Goal: Contribute content: Add original content to the website for others to see

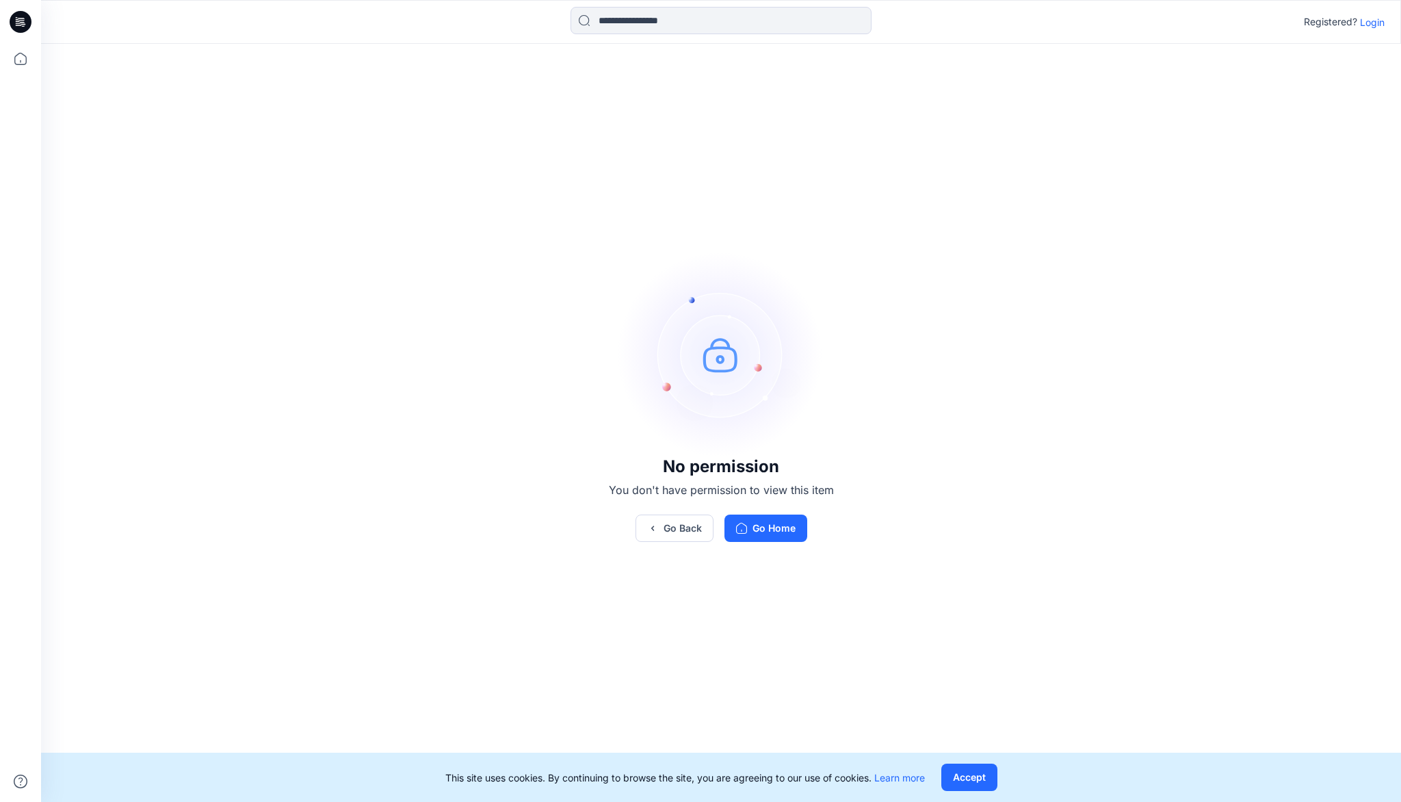
click at [1371, 23] on p "Login" at bounding box center [1372, 22] width 25 height 14
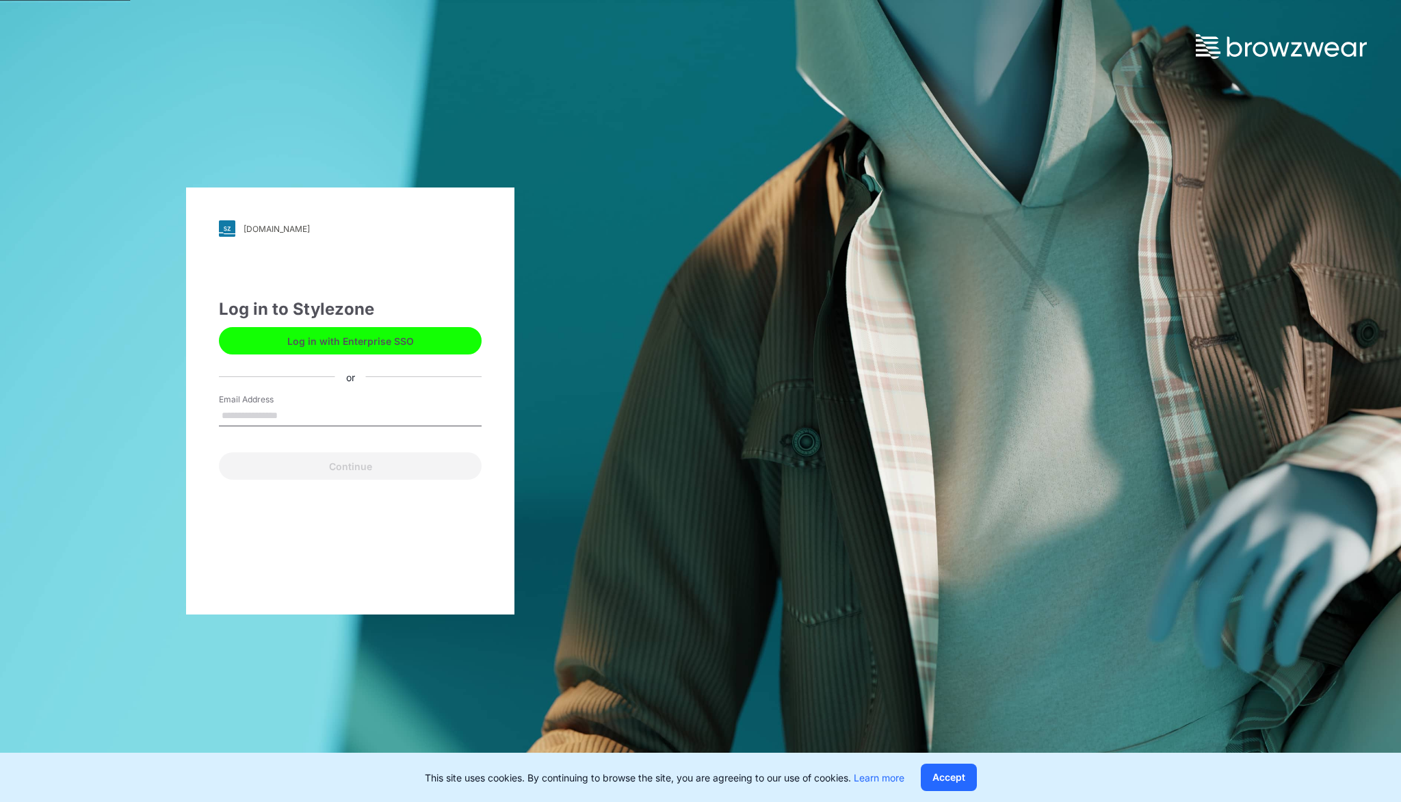
click at [271, 416] on input "Email Address" at bounding box center [350, 416] width 263 height 21
type input "**********"
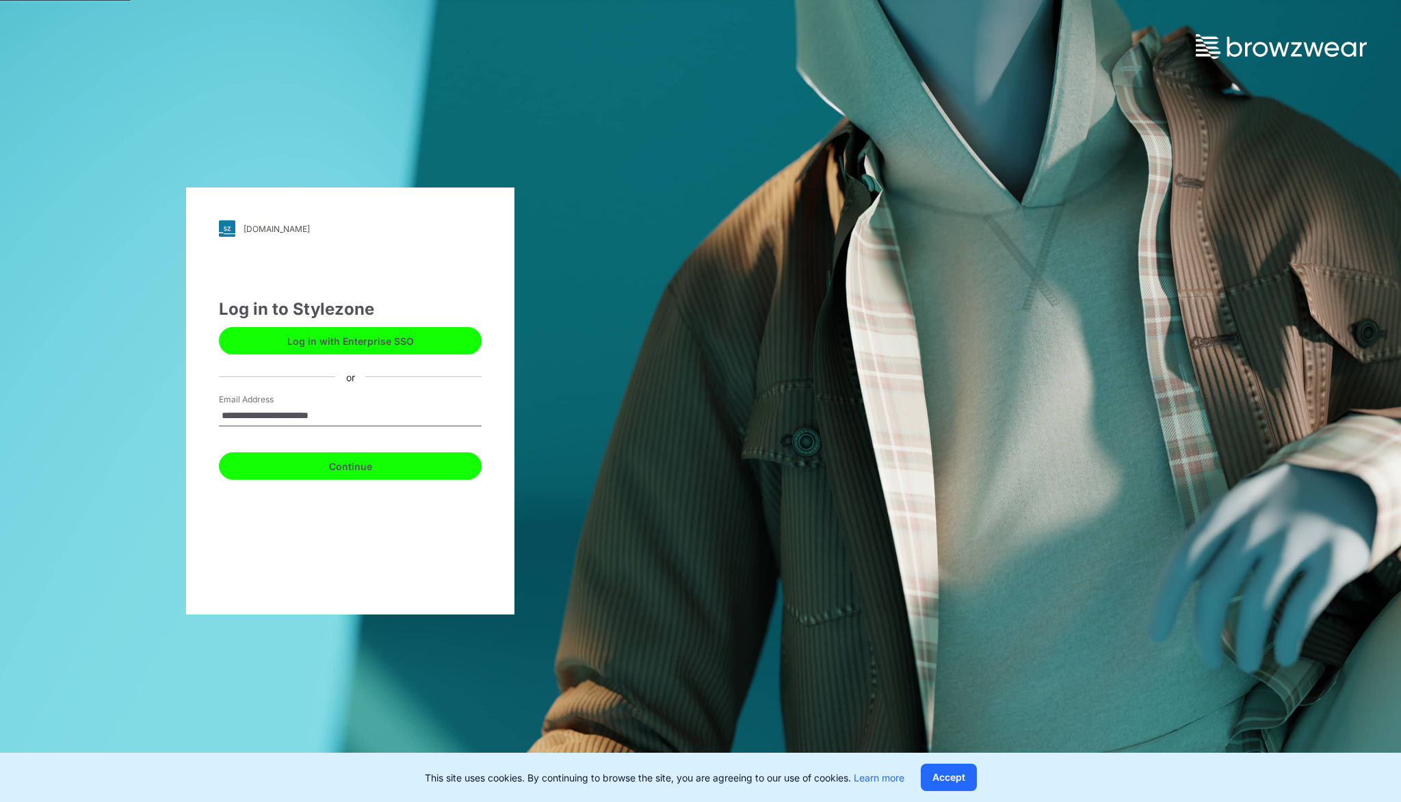
click at [373, 468] on button "Continue" at bounding box center [350, 465] width 263 height 27
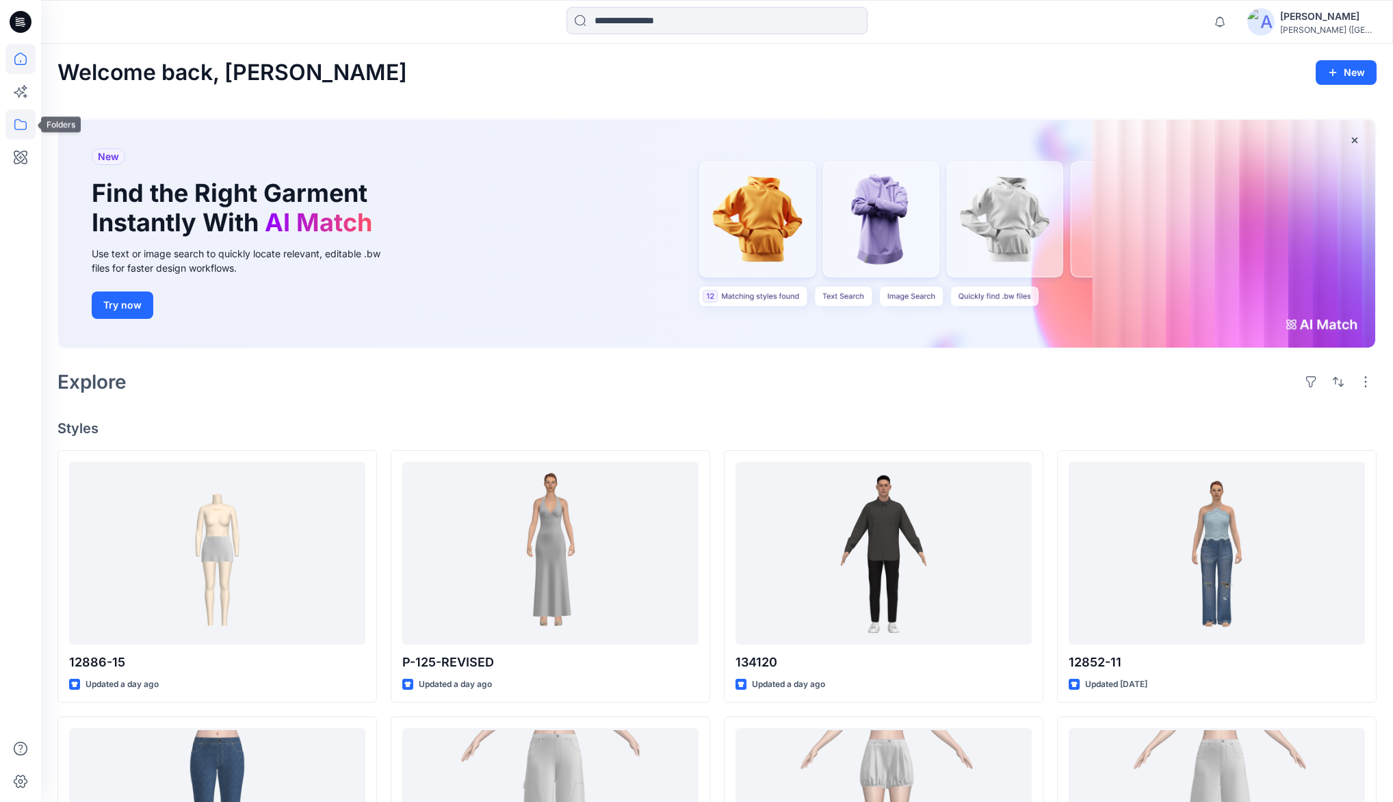
click at [22, 127] on icon at bounding box center [20, 124] width 30 height 30
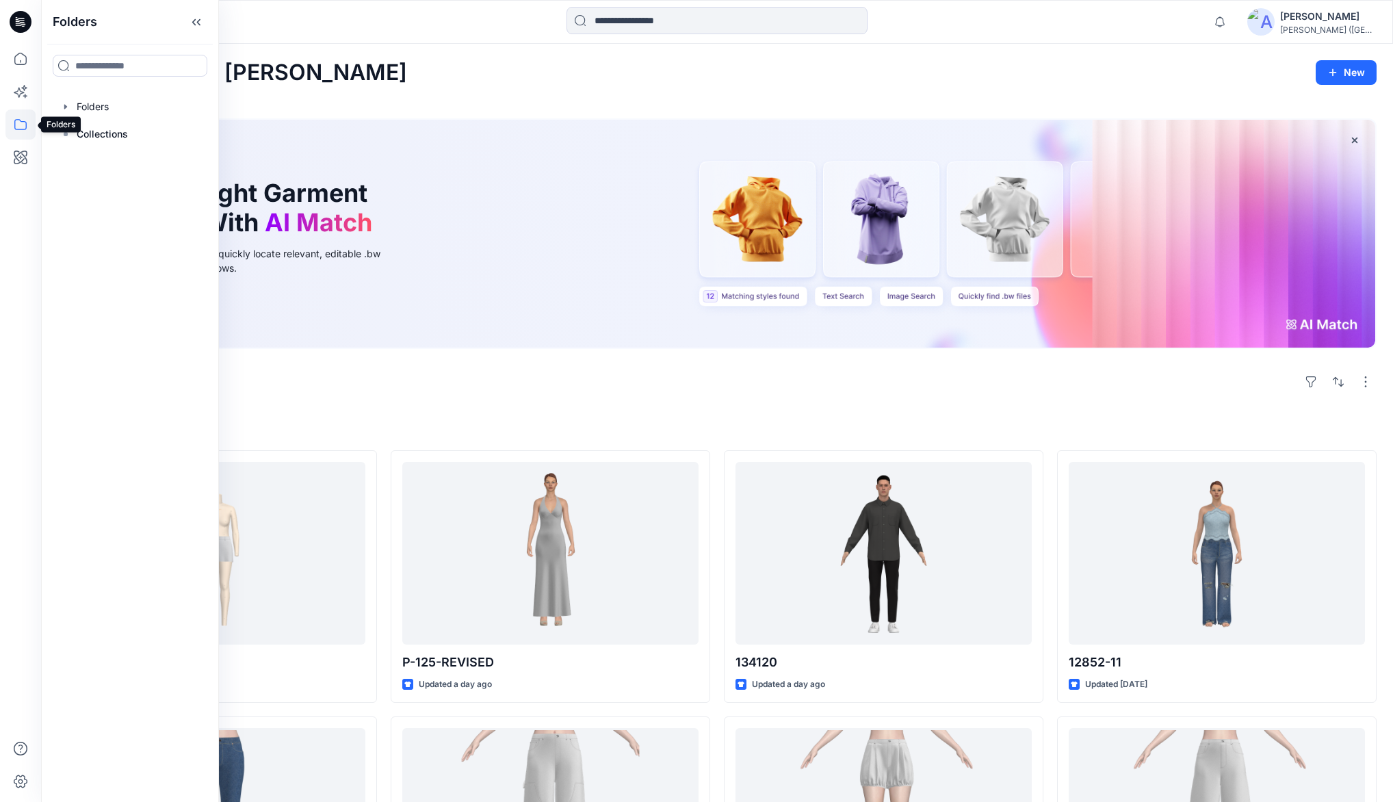
drag, startPoint x: 16, startPoint y: 121, endPoint x: 43, endPoint y: 101, distance: 33.2
click at [19, 120] on icon at bounding box center [20, 124] width 30 height 30
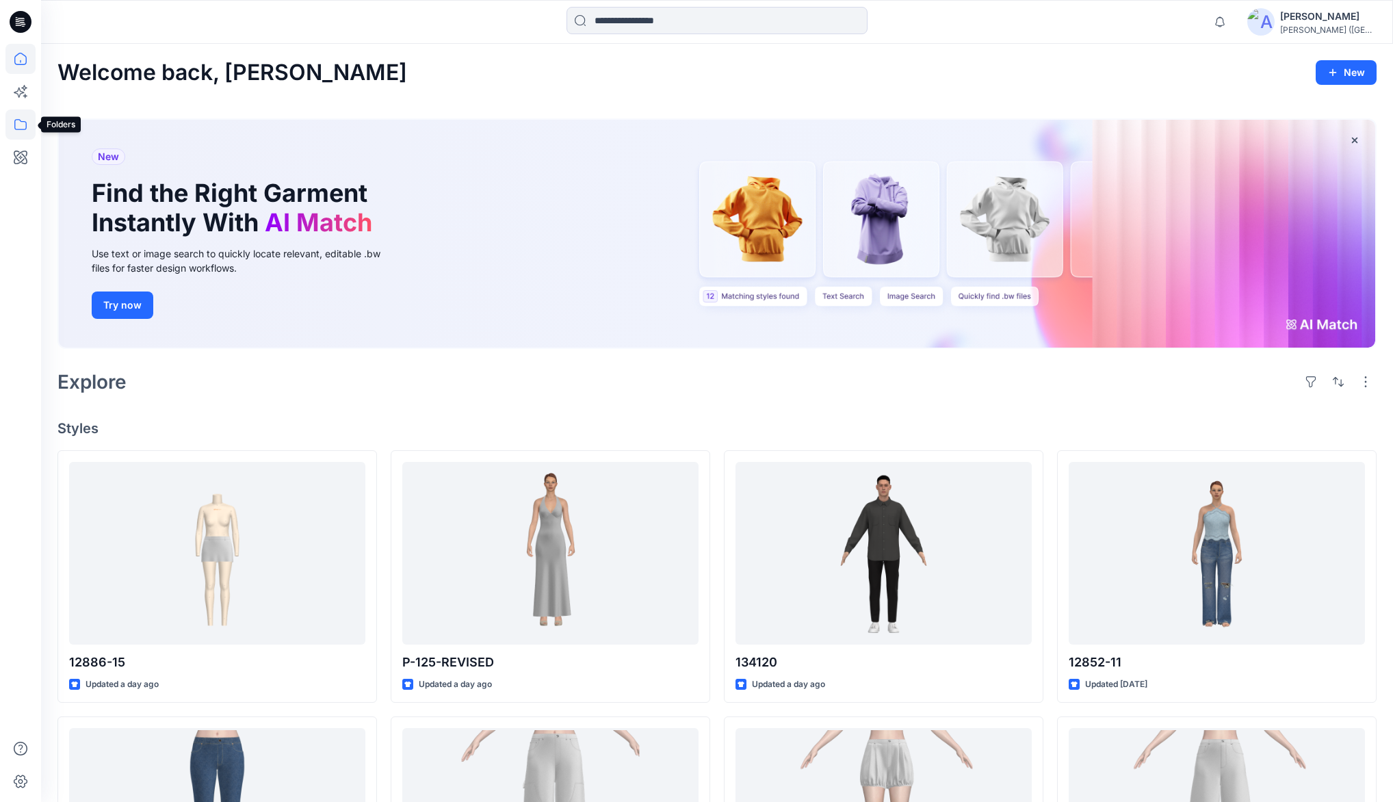
click at [23, 123] on icon at bounding box center [20, 124] width 30 height 30
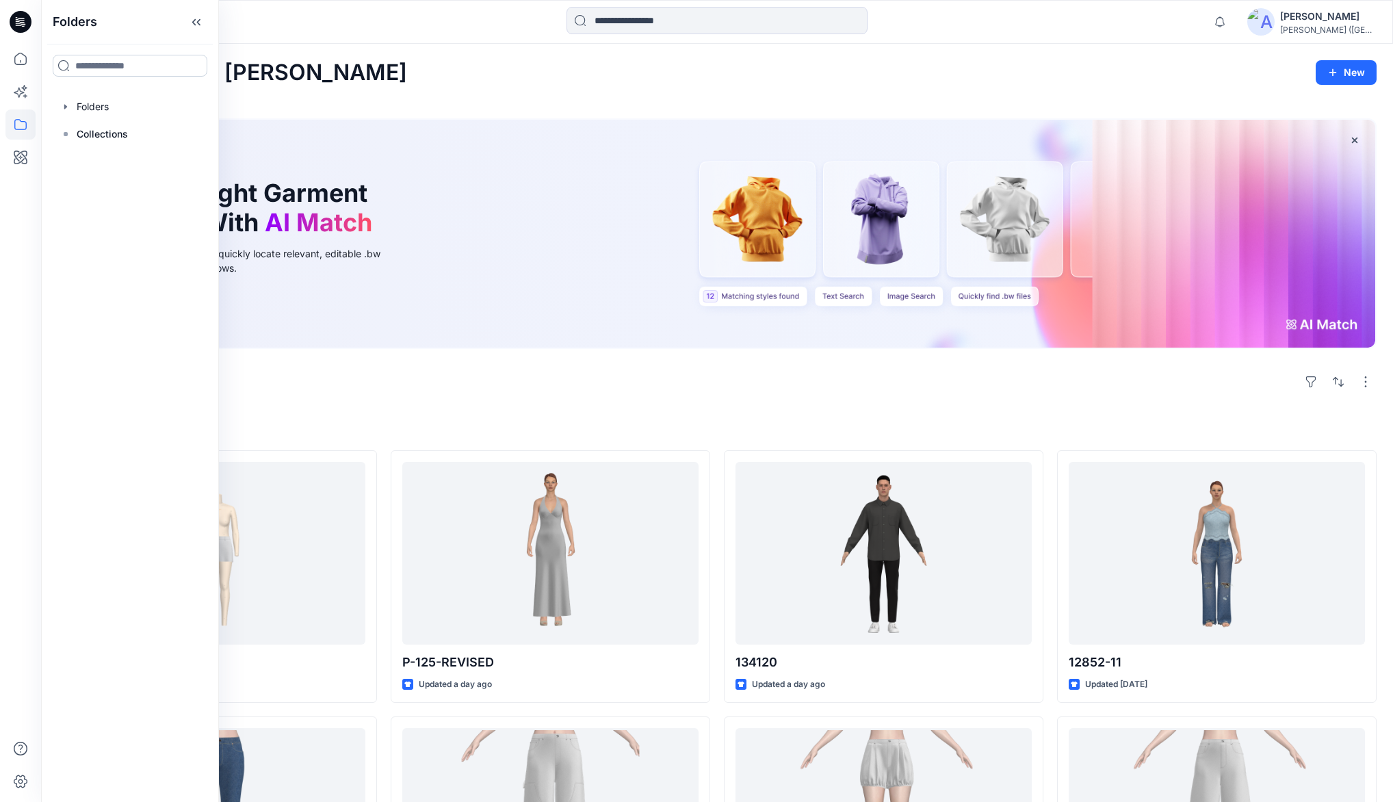
click at [83, 65] on input at bounding box center [130, 66] width 155 height 22
type input "****"
click at [79, 129] on mark "RETR" at bounding box center [87, 129] width 24 height 18
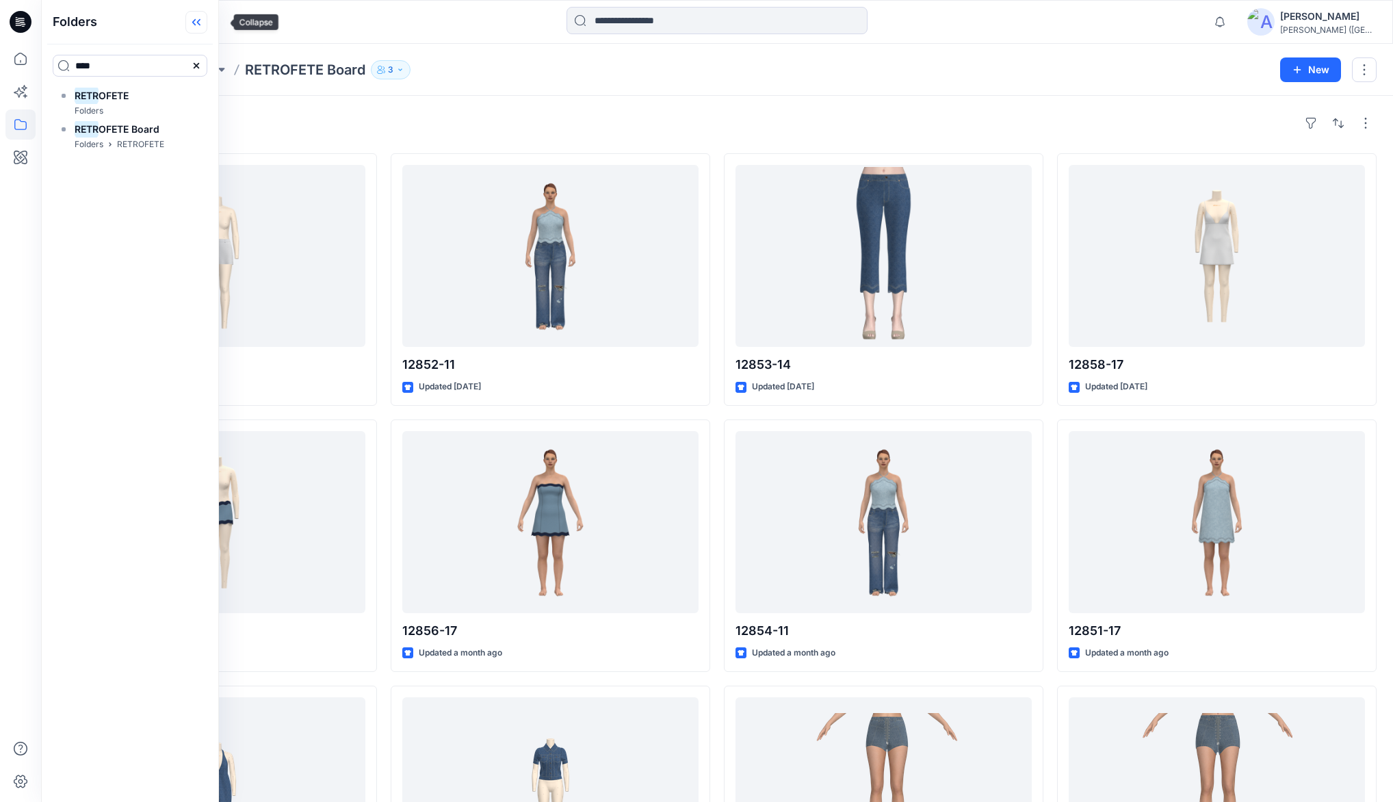
click at [207, 25] on icon at bounding box center [196, 22] width 22 height 23
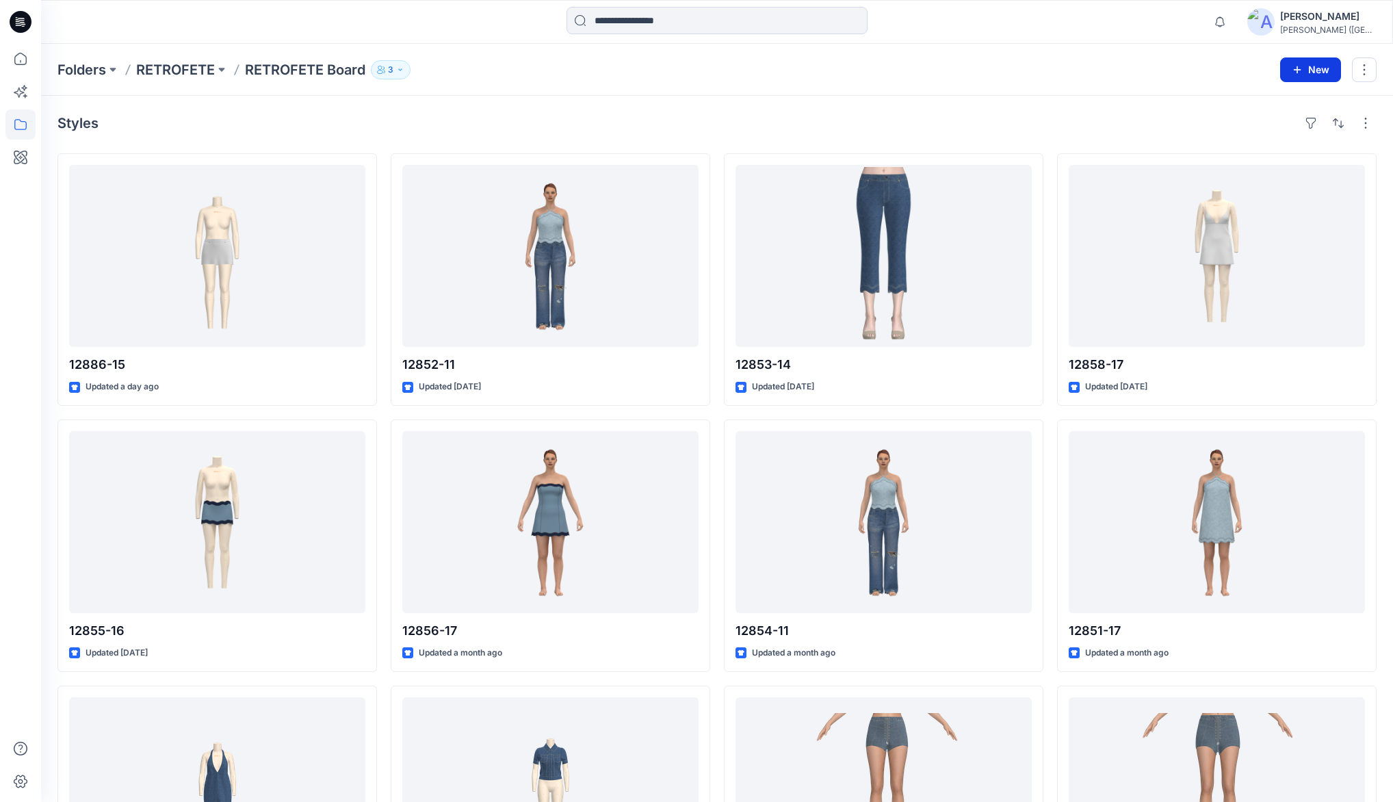
click at [1315, 72] on button "New" at bounding box center [1310, 69] width 61 height 25
click at [1265, 101] on p "New Style" at bounding box center [1268, 103] width 46 height 16
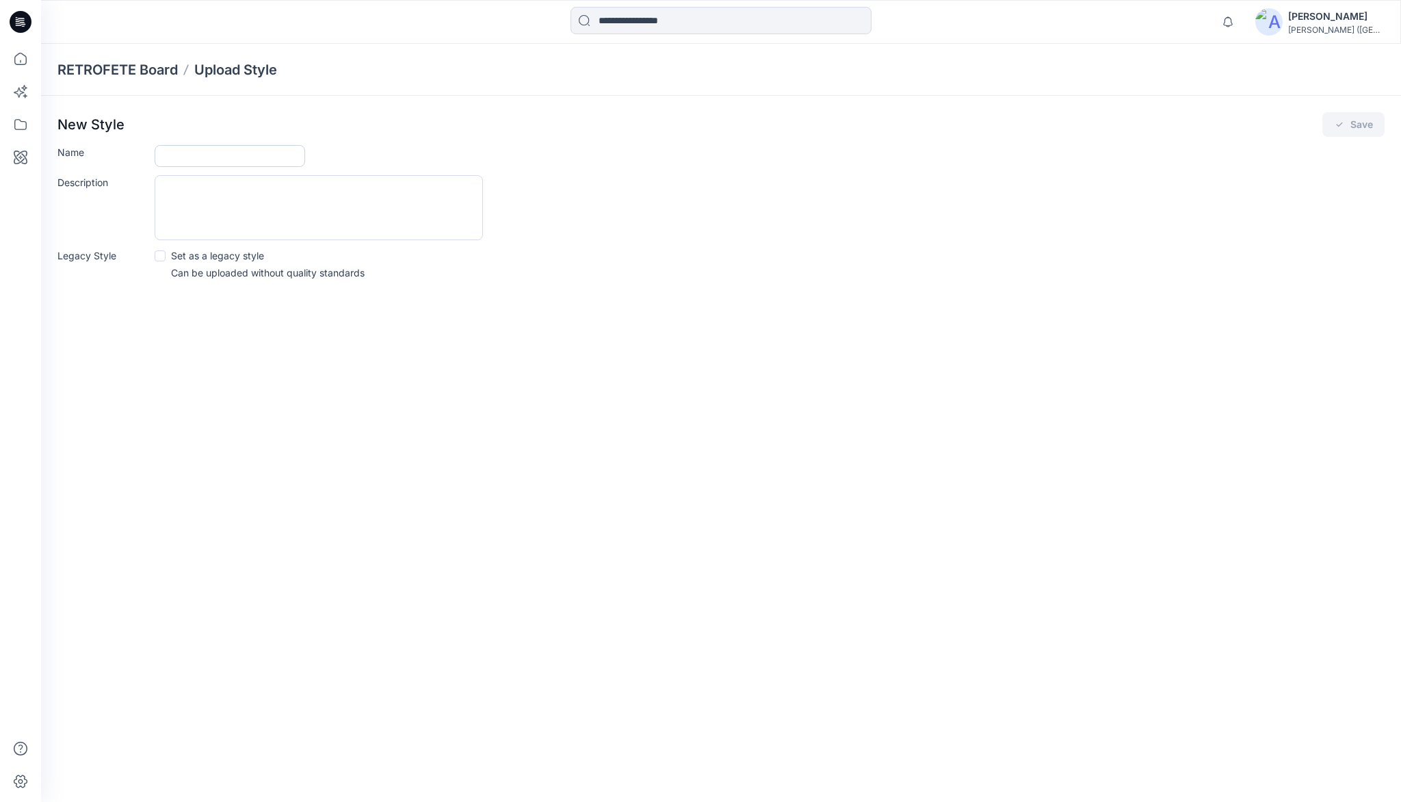
click at [189, 153] on input "Name" at bounding box center [230, 156] width 150 height 22
type input "********"
click at [1359, 123] on button "Save" at bounding box center [1353, 124] width 62 height 25
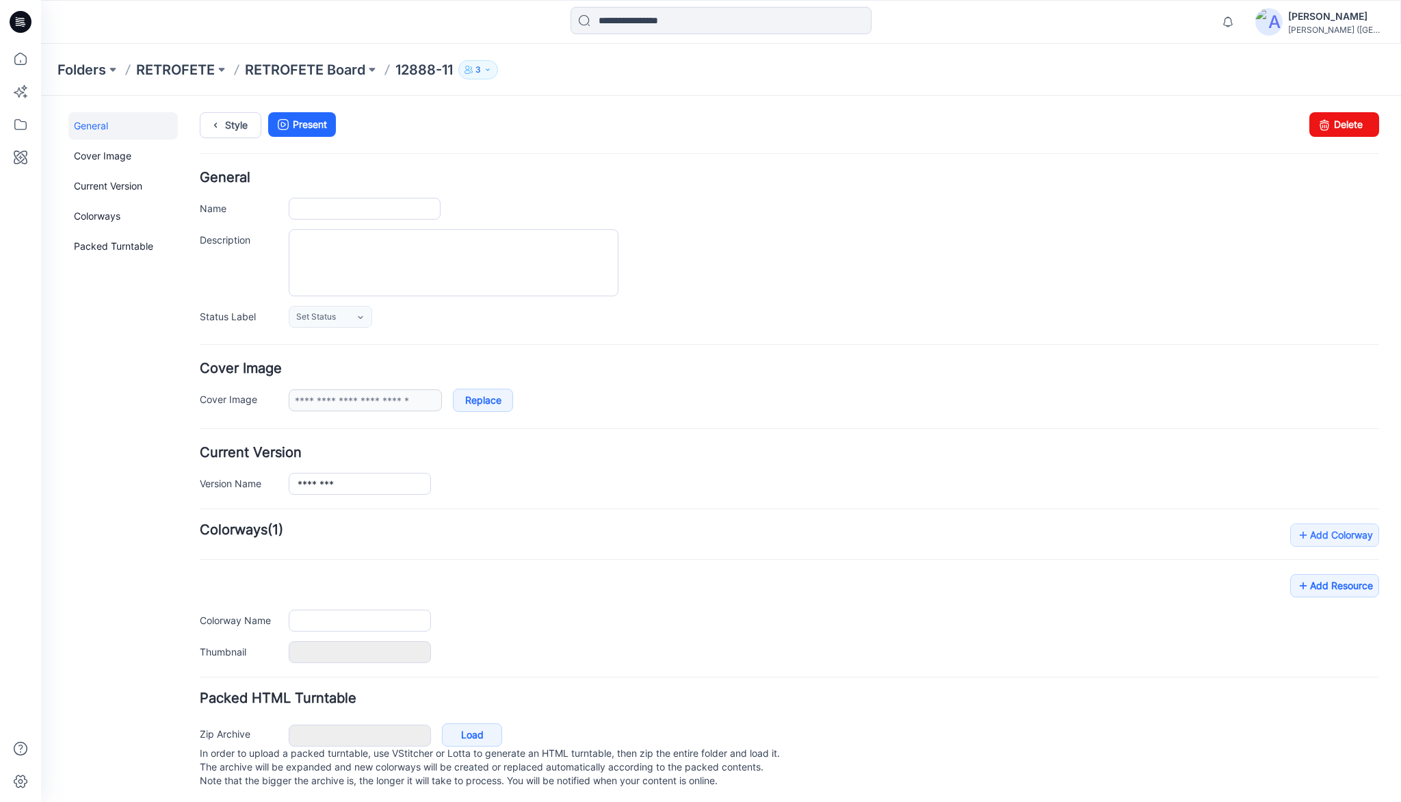
type input "********"
type input "**********"
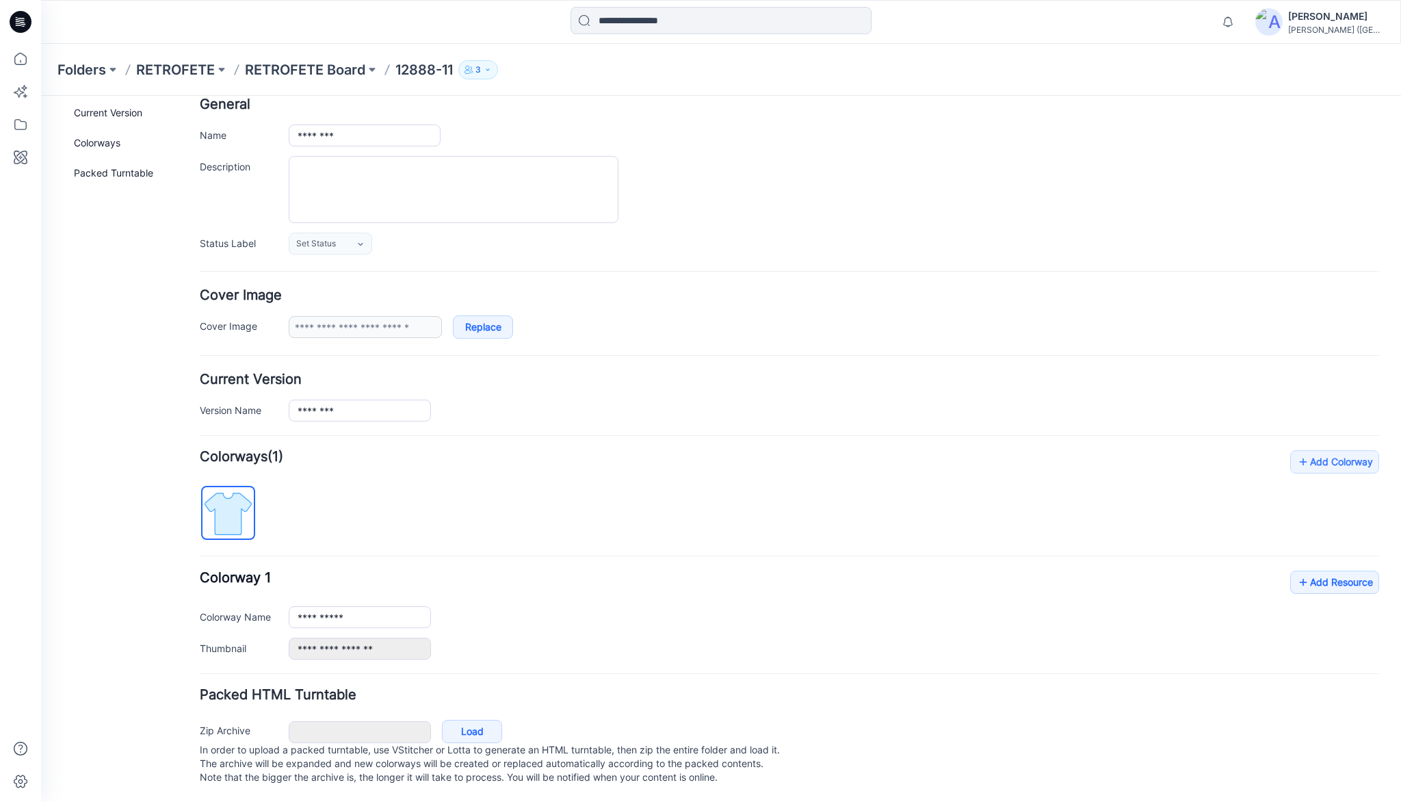
scroll to position [85, 0]
click at [1348, 570] on link "Add Resource" at bounding box center [1334, 581] width 89 height 23
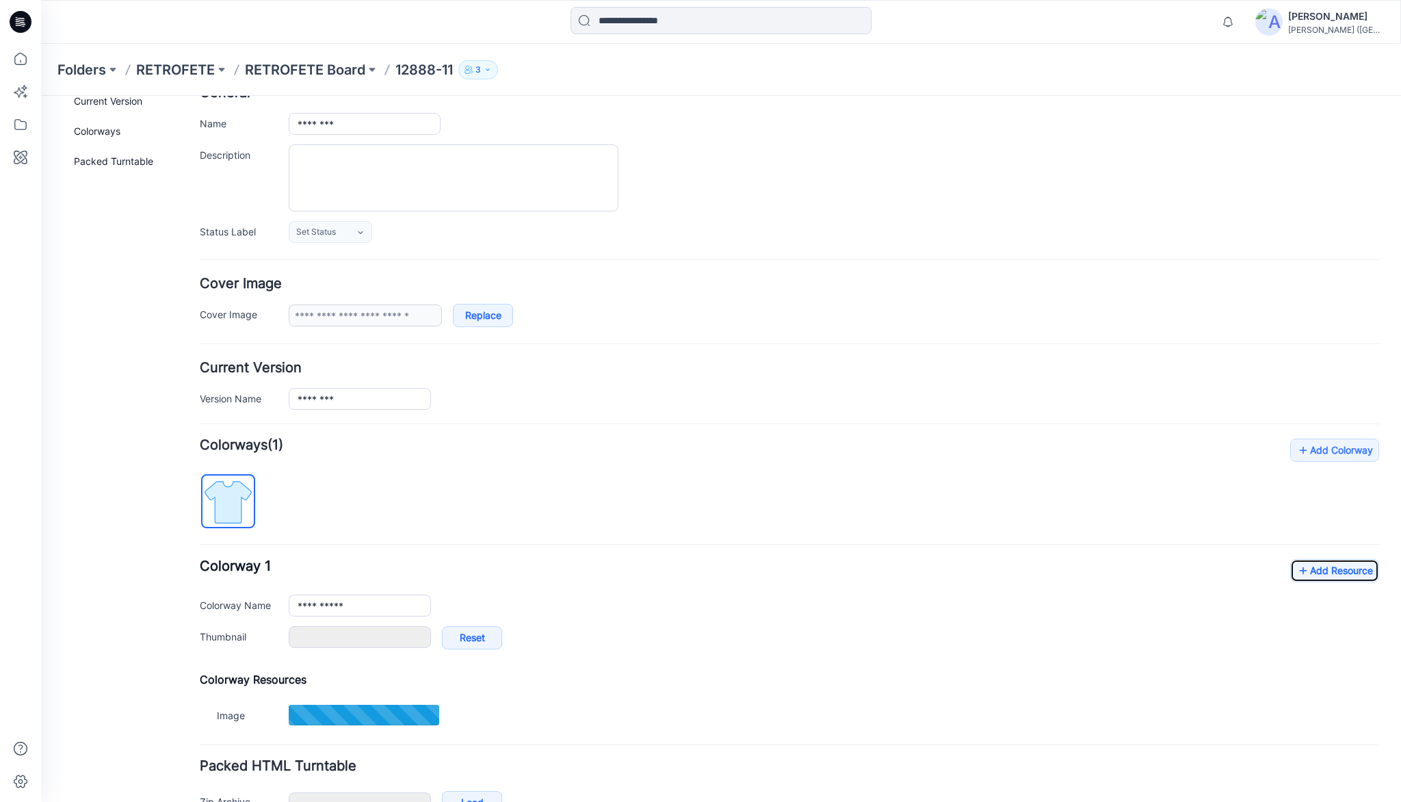
type input "**********"
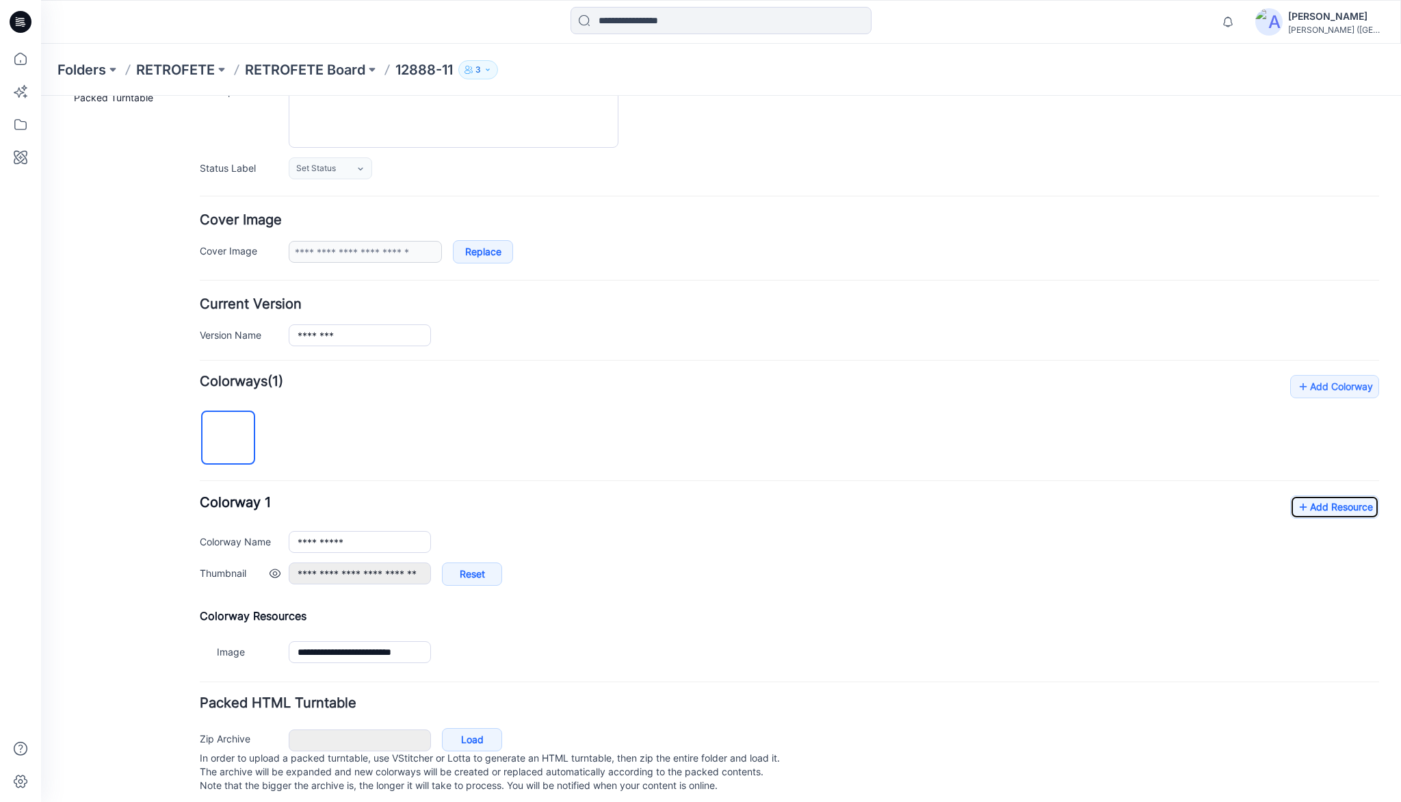
scroll to position [168, 0]
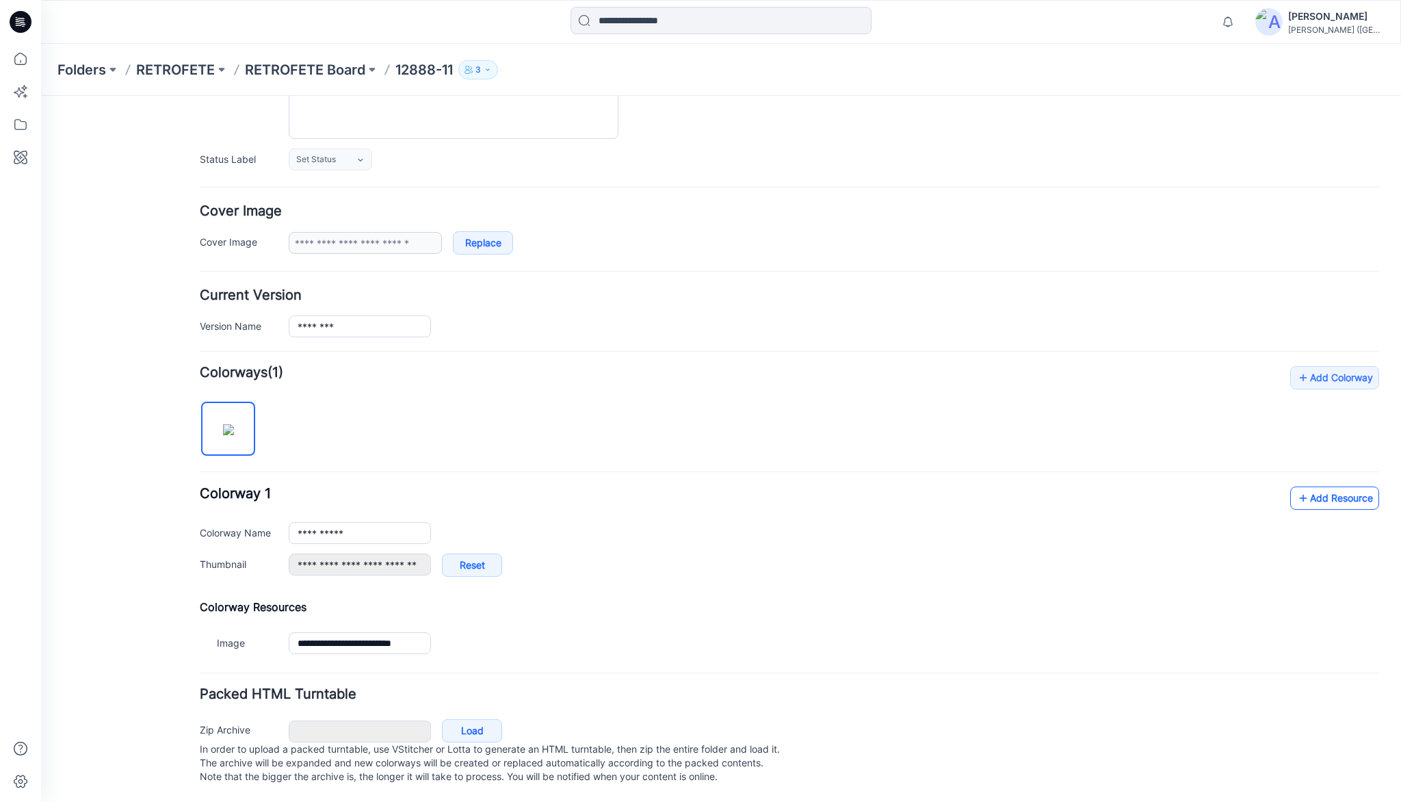
click at [1318, 490] on link "Add Resource" at bounding box center [1334, 497] width 89 height 23
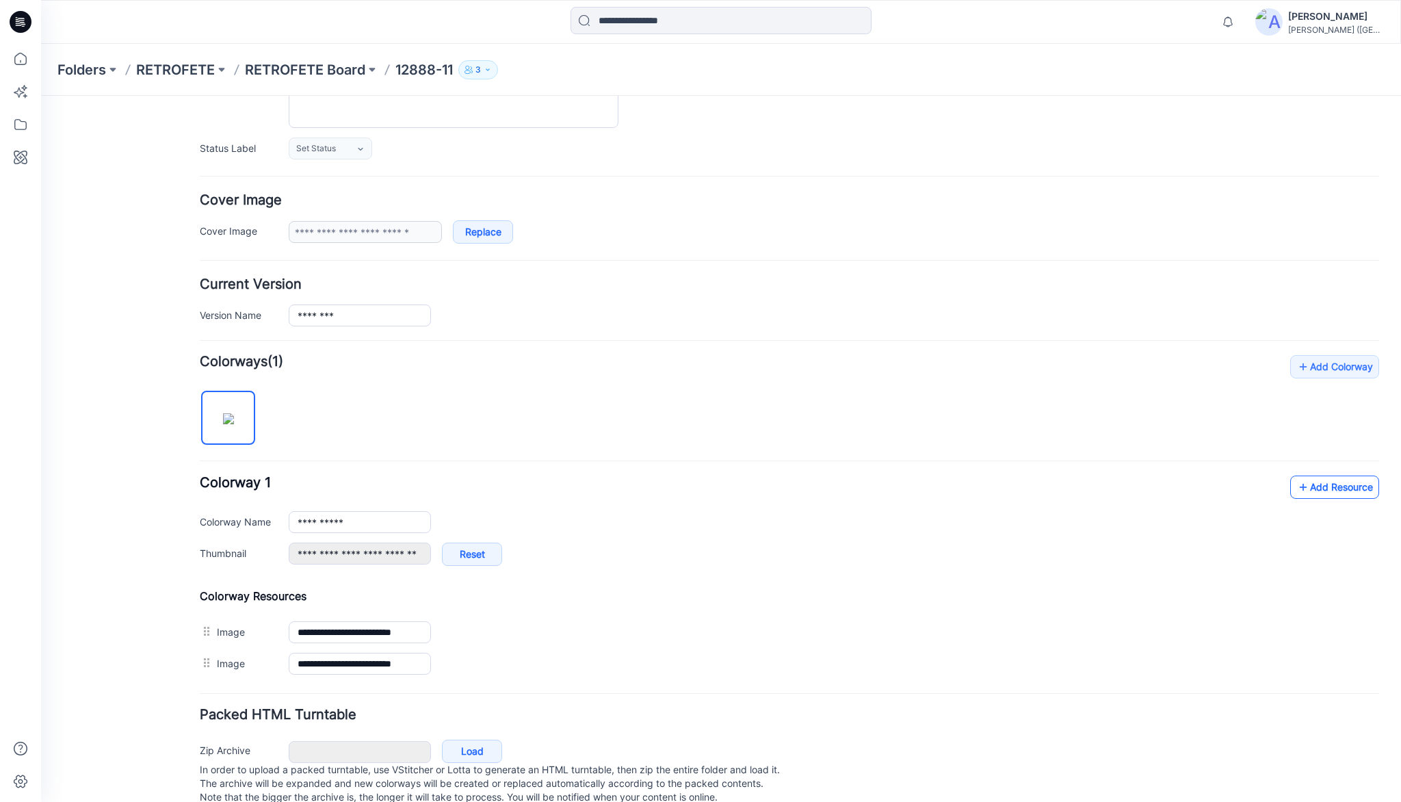
click at [1319, 487] on link "Add Resource" at bounding box center [1334, 486] width 89 height 23
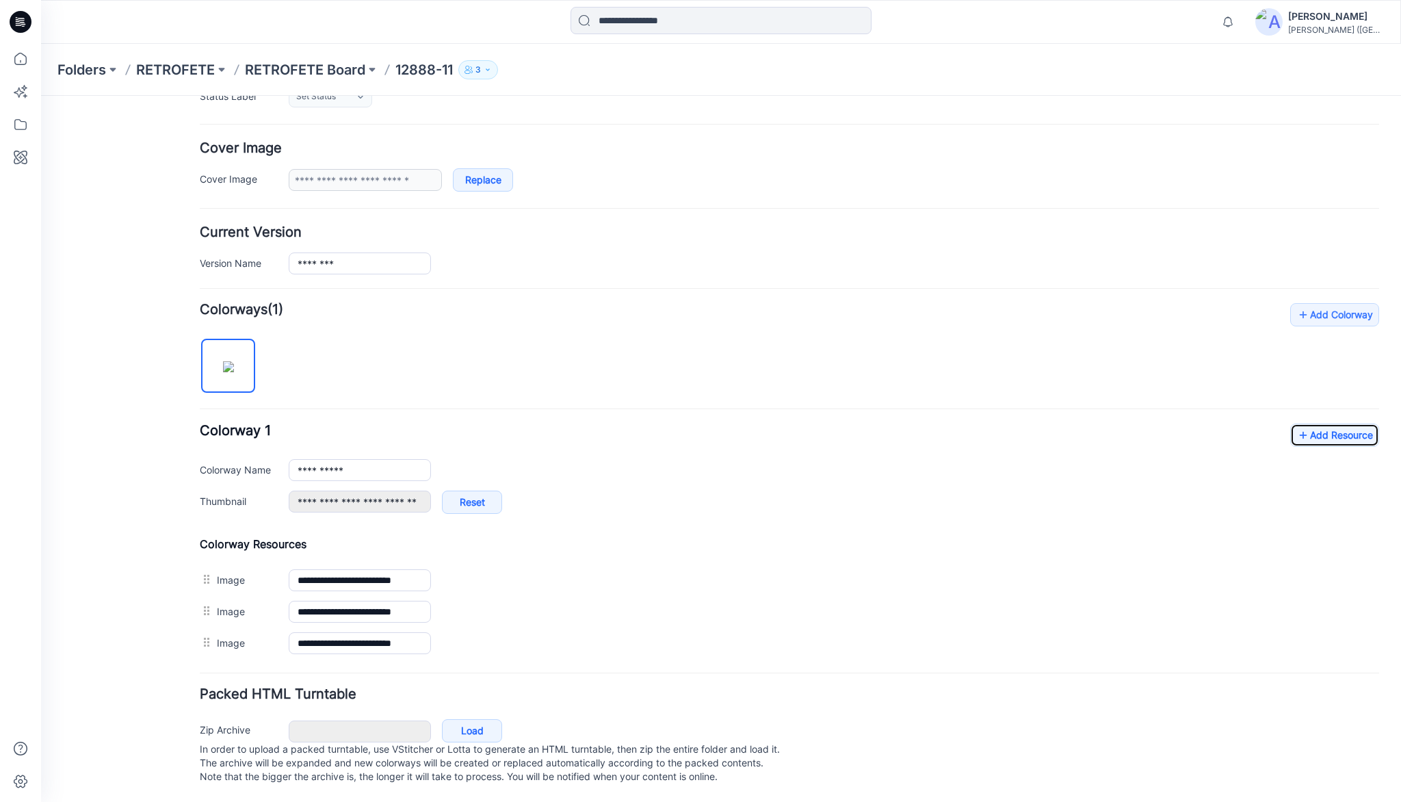
scroll to position [231, 0]
click at [1311, 428] on link "Add Resource" at bounding box center [1334, 434] width 89 height 23
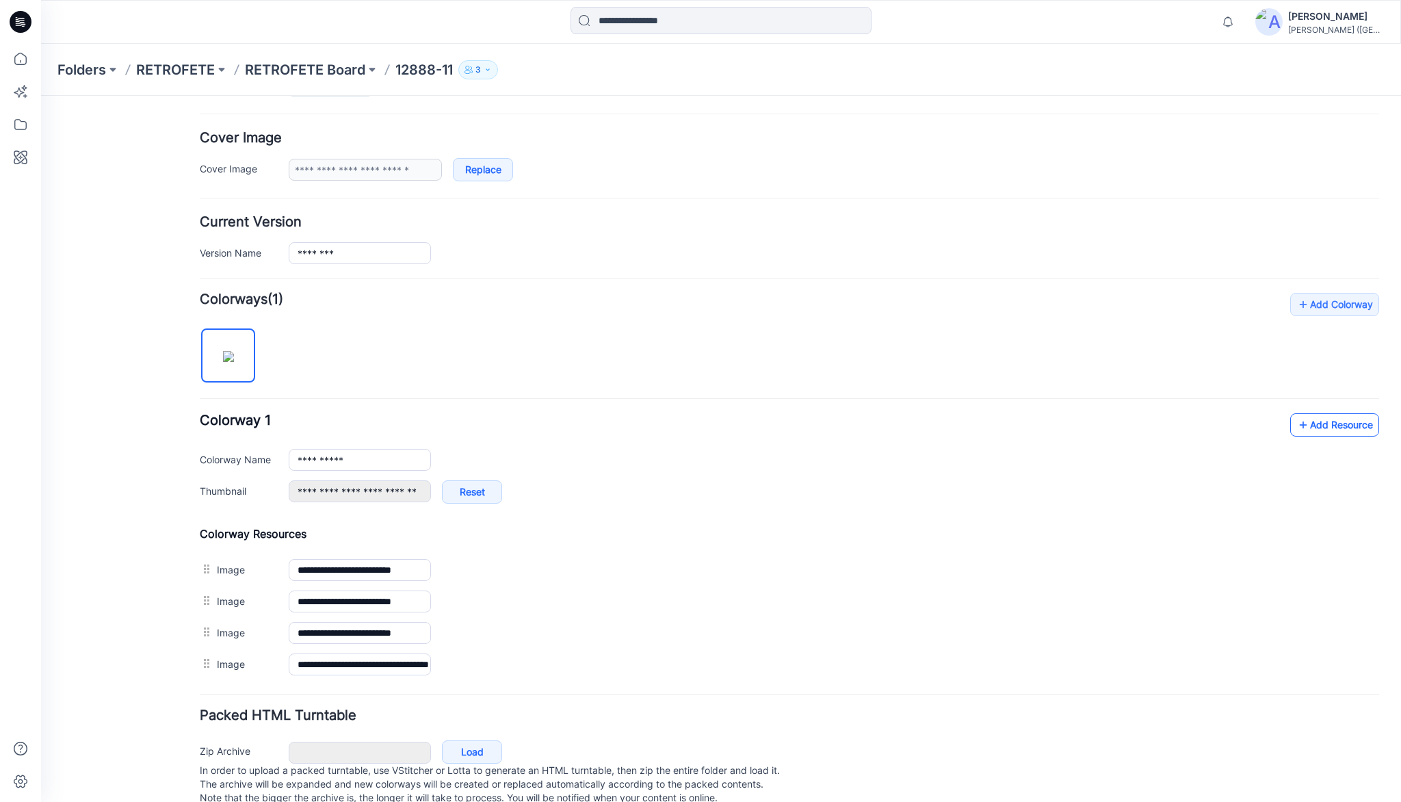
click at [1298, 423] on icon at bounding box center [1303, 425] width 14 height 22
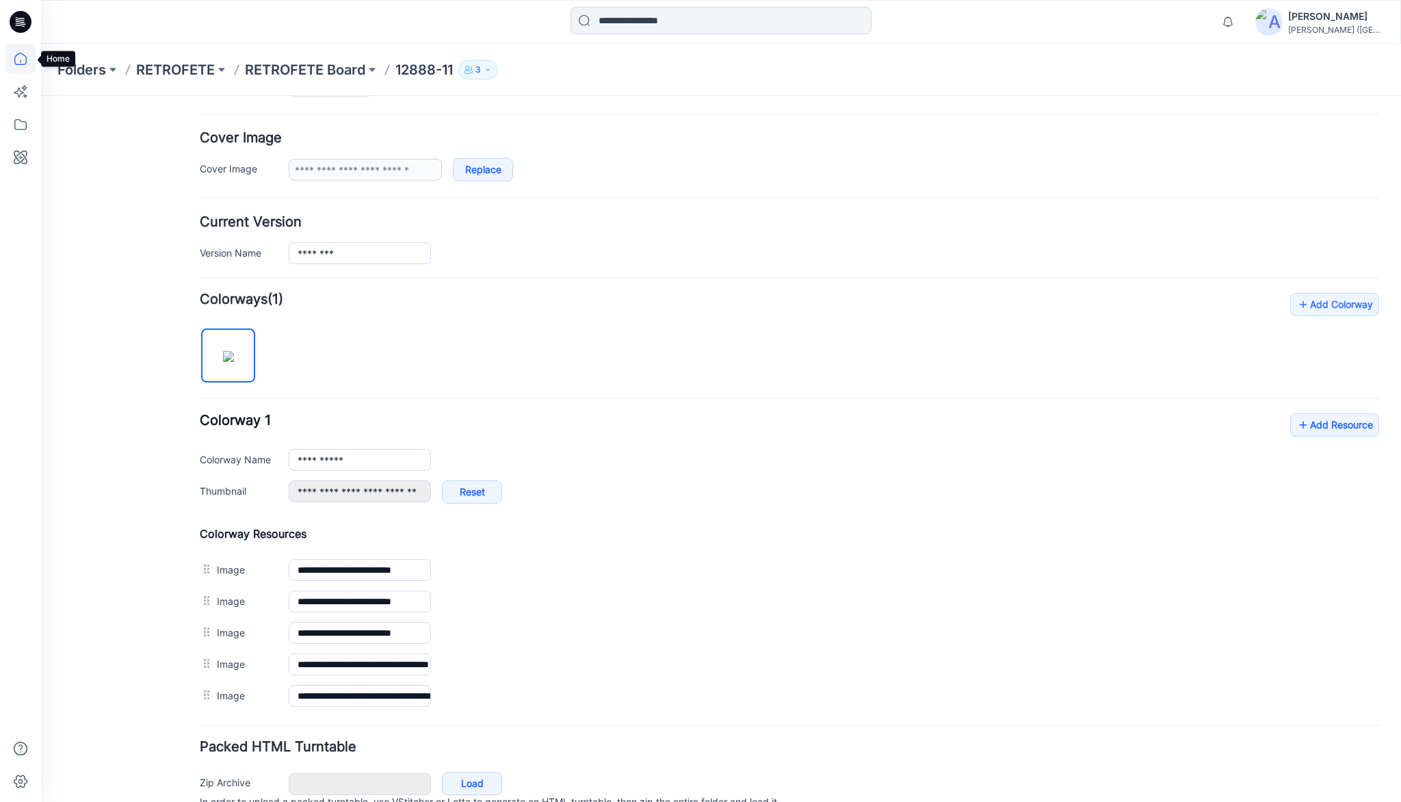
click at [24, 57] on icon at bounding box center [20, 59] width 30 height 30
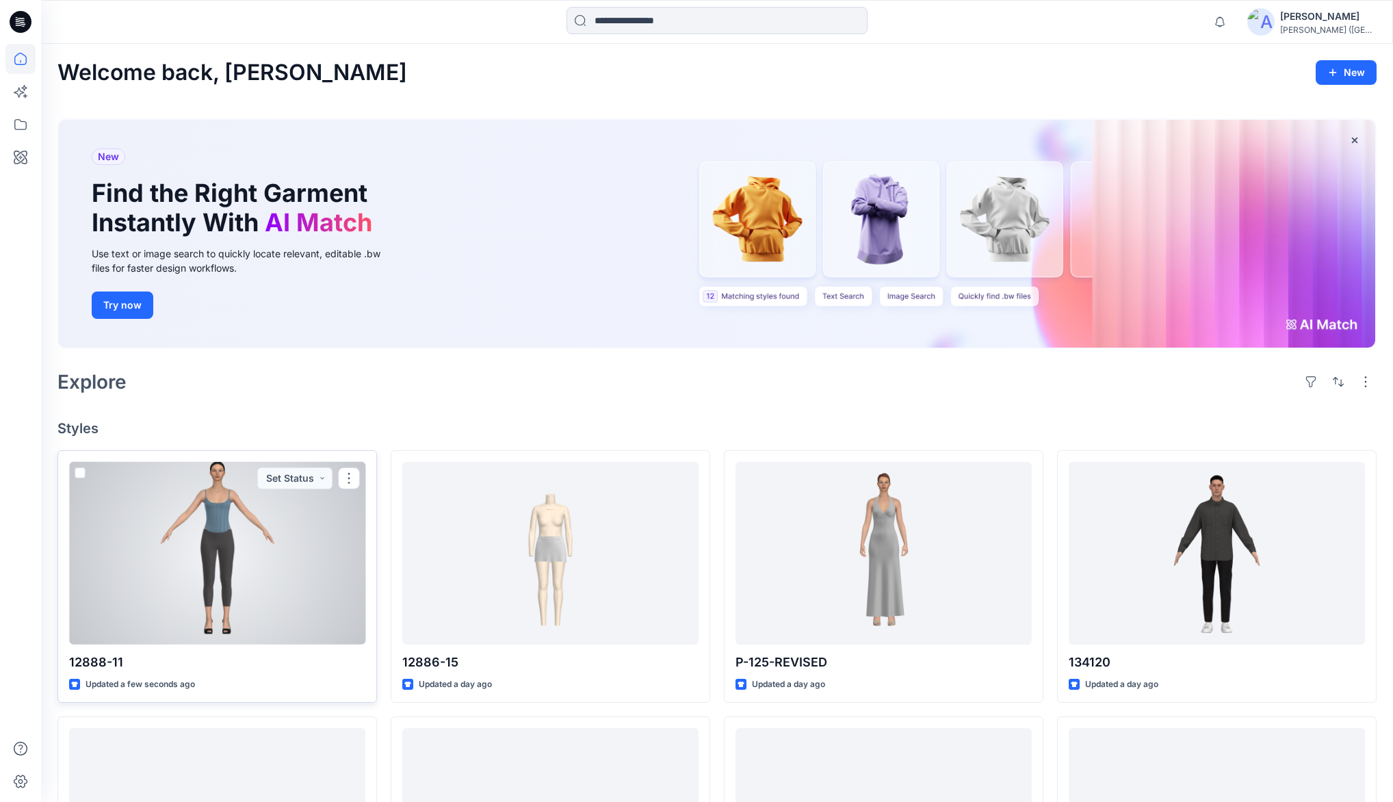
click at [208, 513] on div at bounding box center [217, 553] width 296 height 182
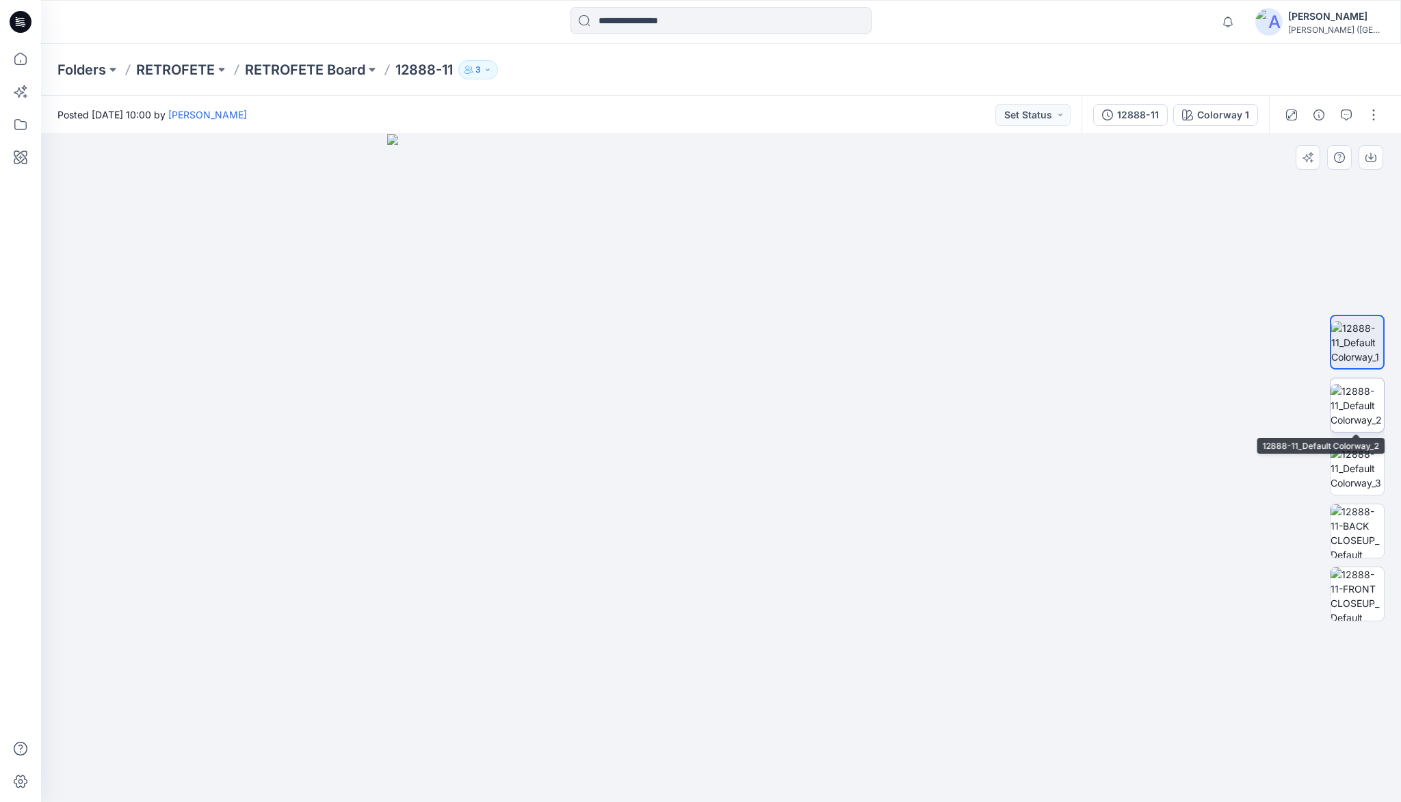
click at [1355, 396] on img at bounding box center [1356, 405] width 53 height 43
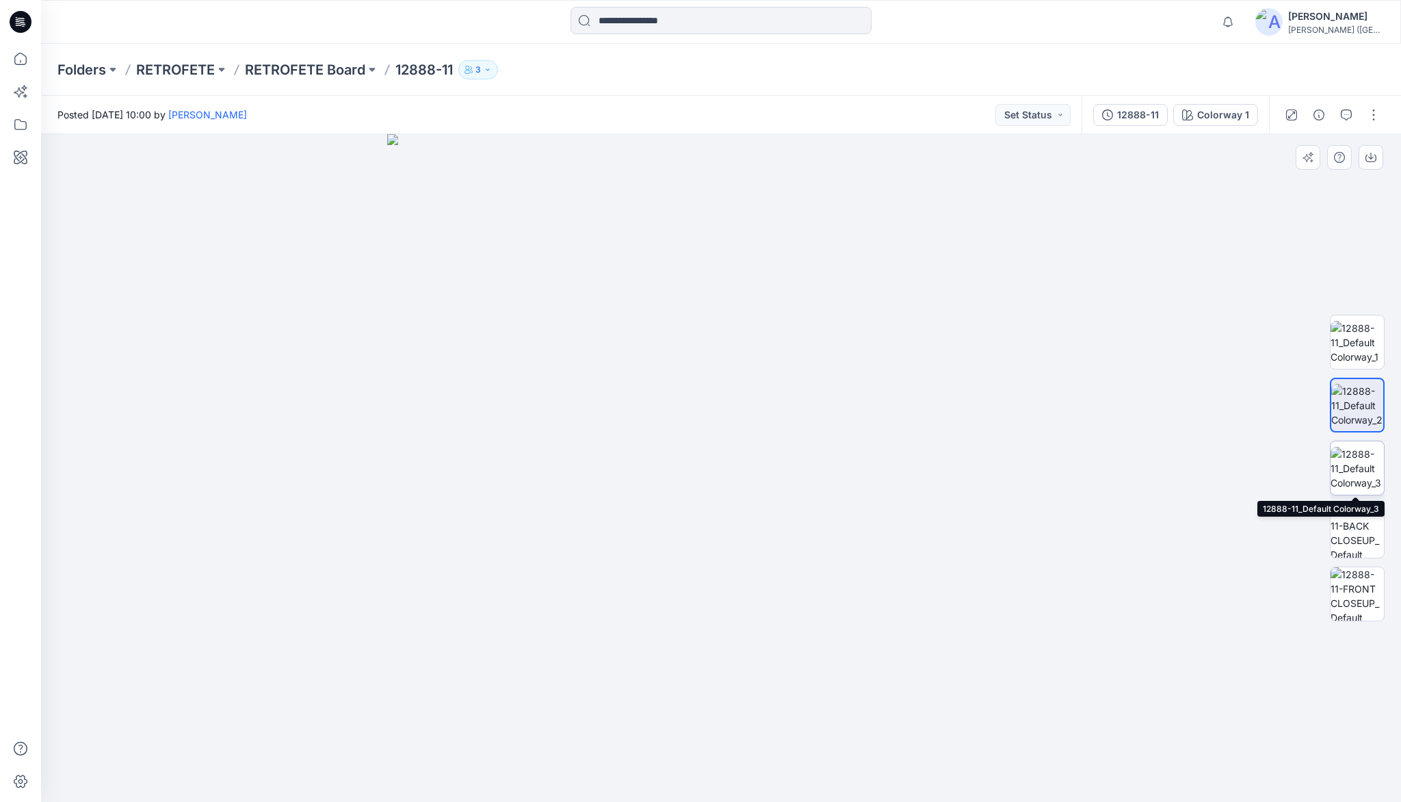
click at [1367, 471] on img at bounding box center [1356, 468] width 53 height 43
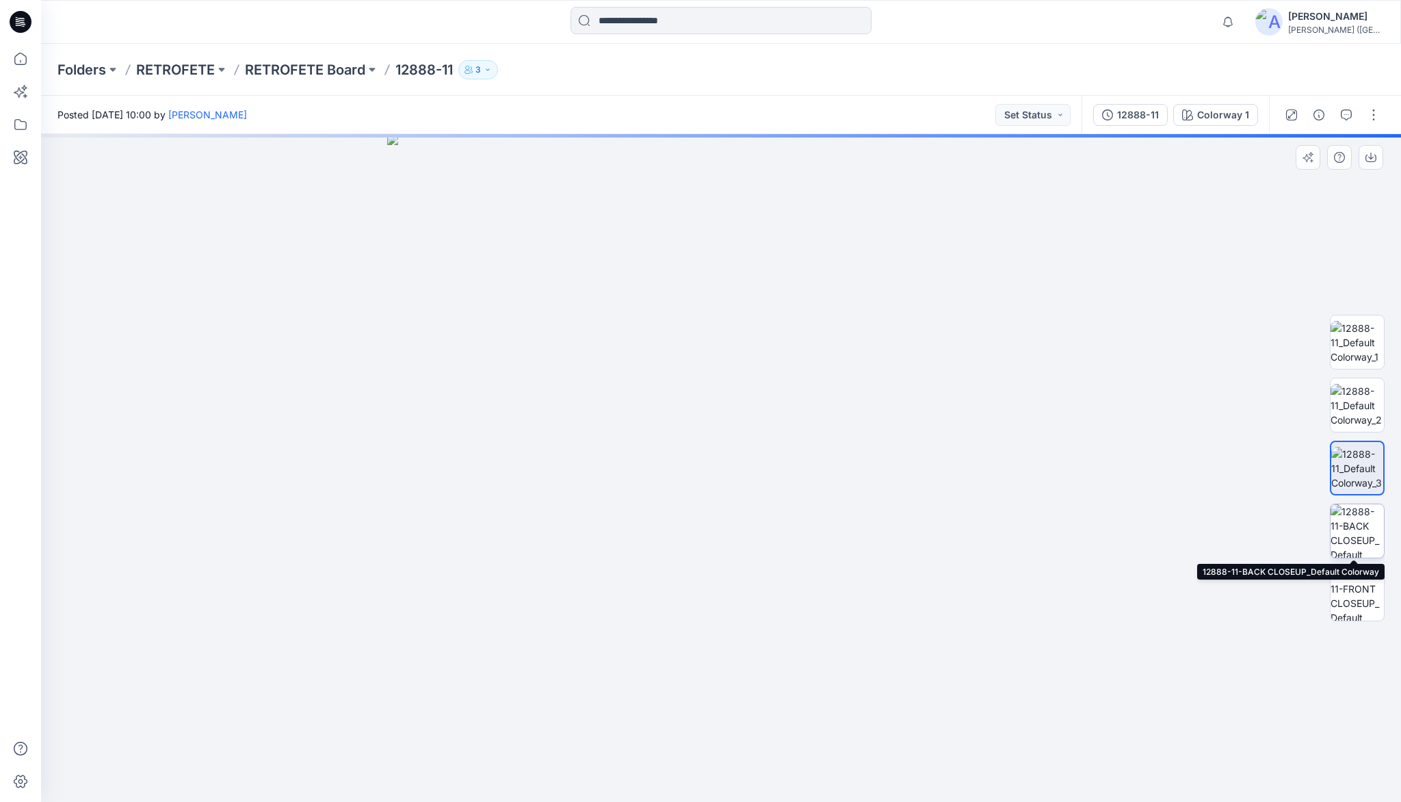
click at [1352, 534] on img at bounding box center [1356, 530] width 53 height 53
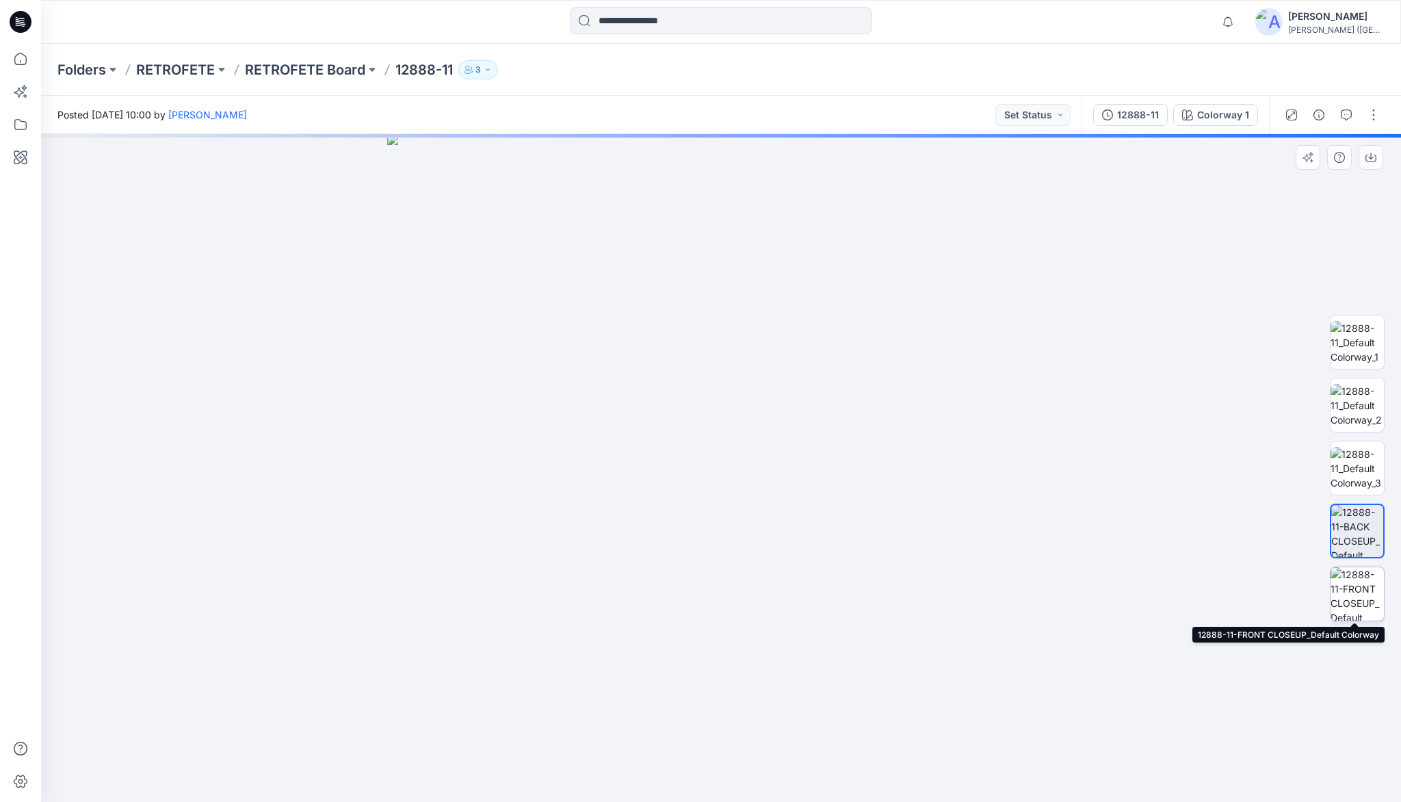
click at [1363, 583] on img at bounding box center [1356, 593] width 53 height 53
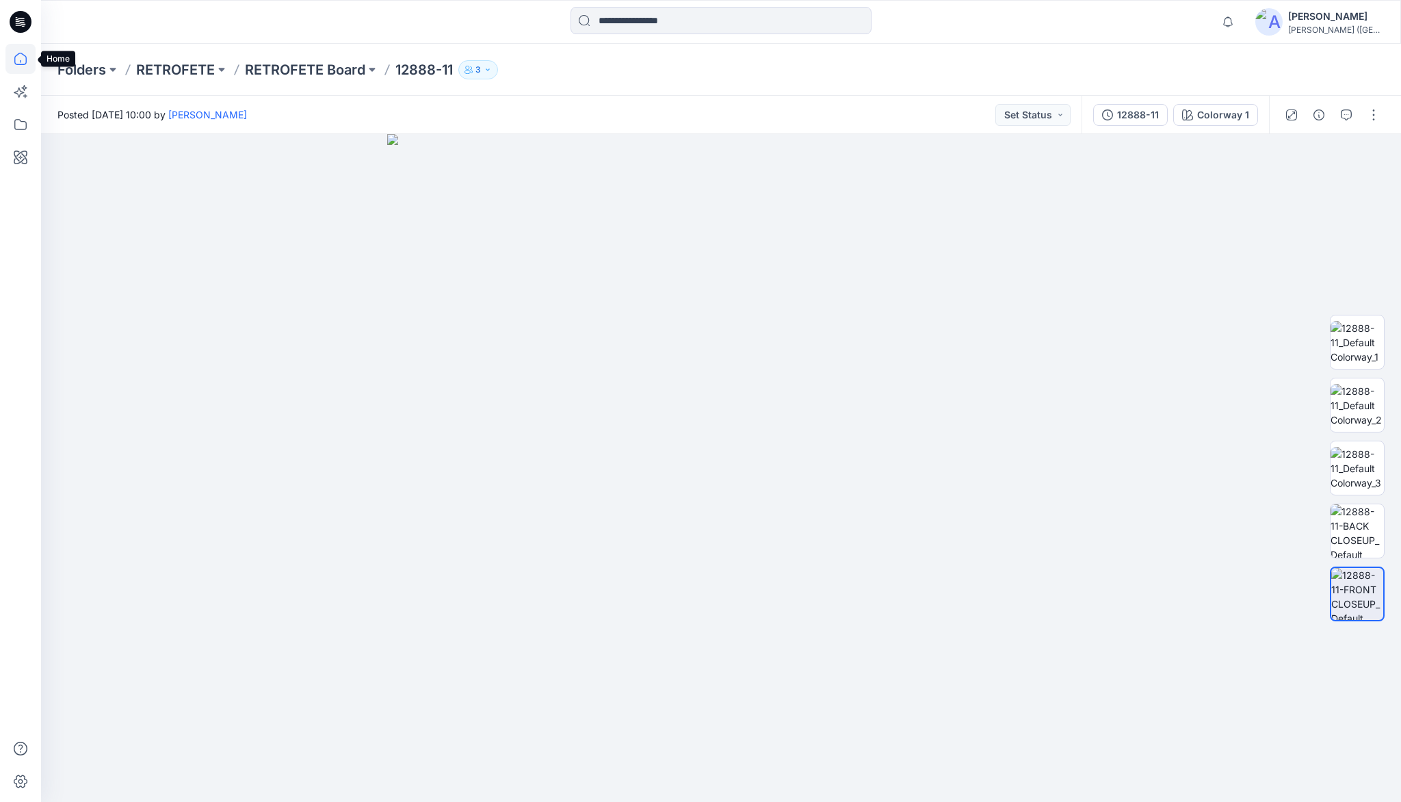
click at [20, 57] on icon at bounding box center [20, 59] width 30 height 30
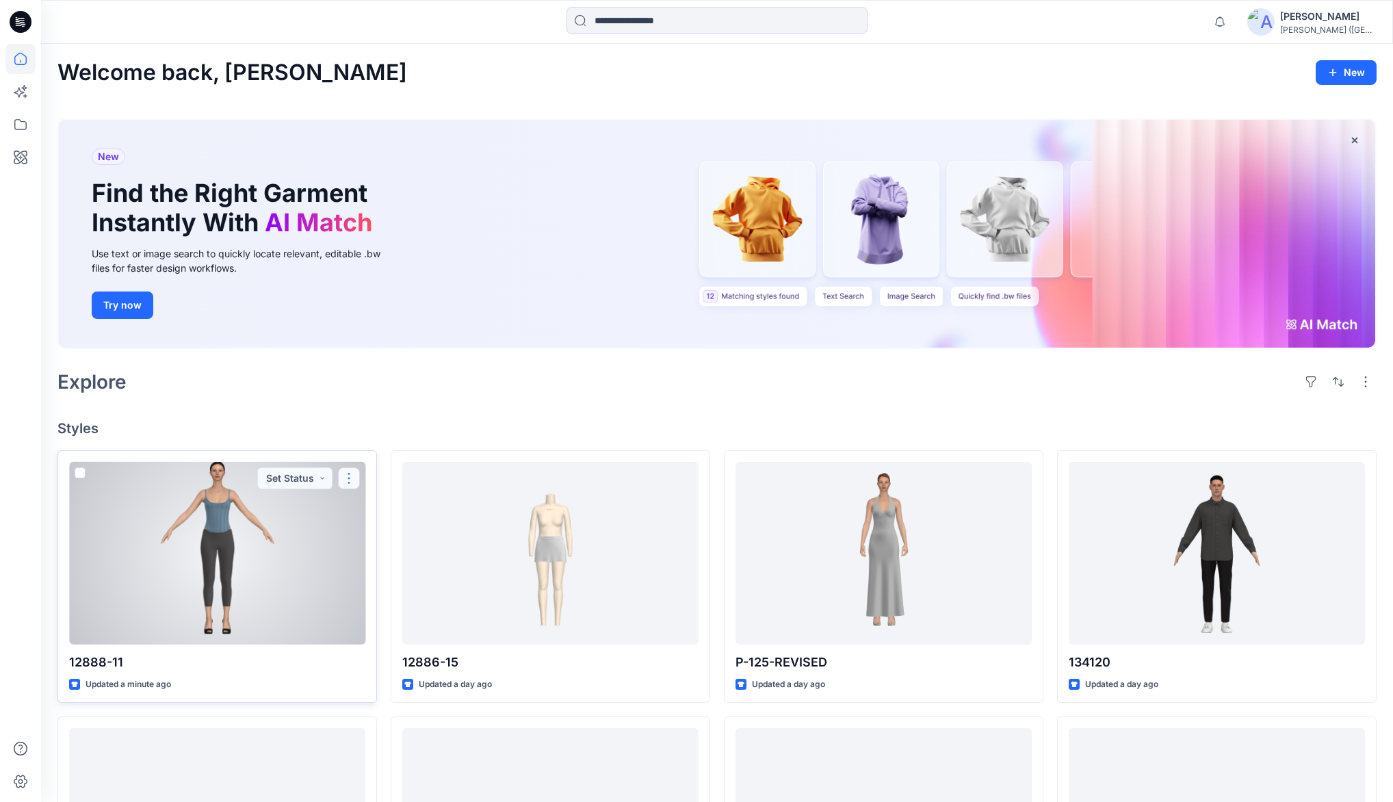
click at [348, 477] on button "button" at bounding box center [349, 478] width 22 height 22
click at [385, 583] on p "Duplicate to..." at bounding box center [396, 586] width 62 height 14
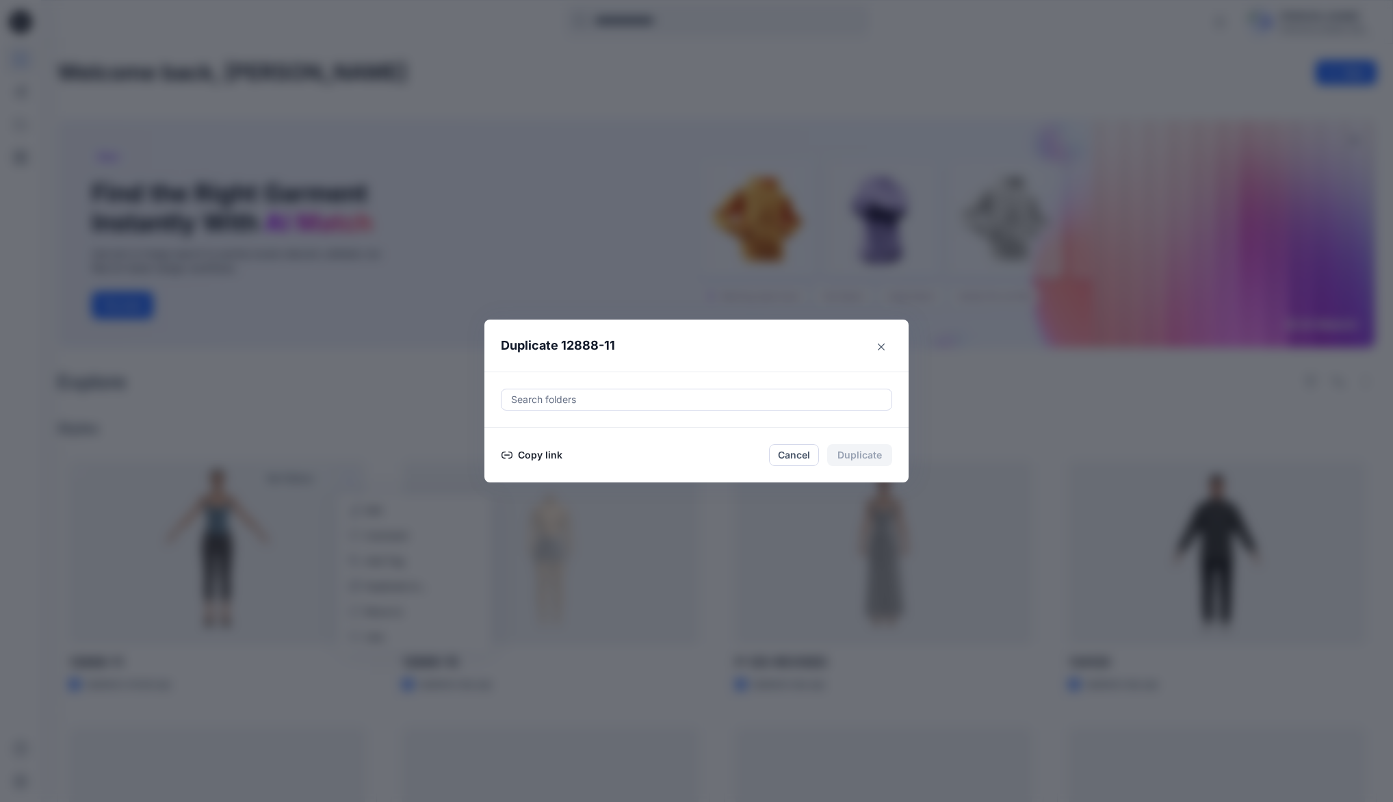
click at [534, 452] on button "Copy link" at bounding box center [532, 455] width 62 height 16
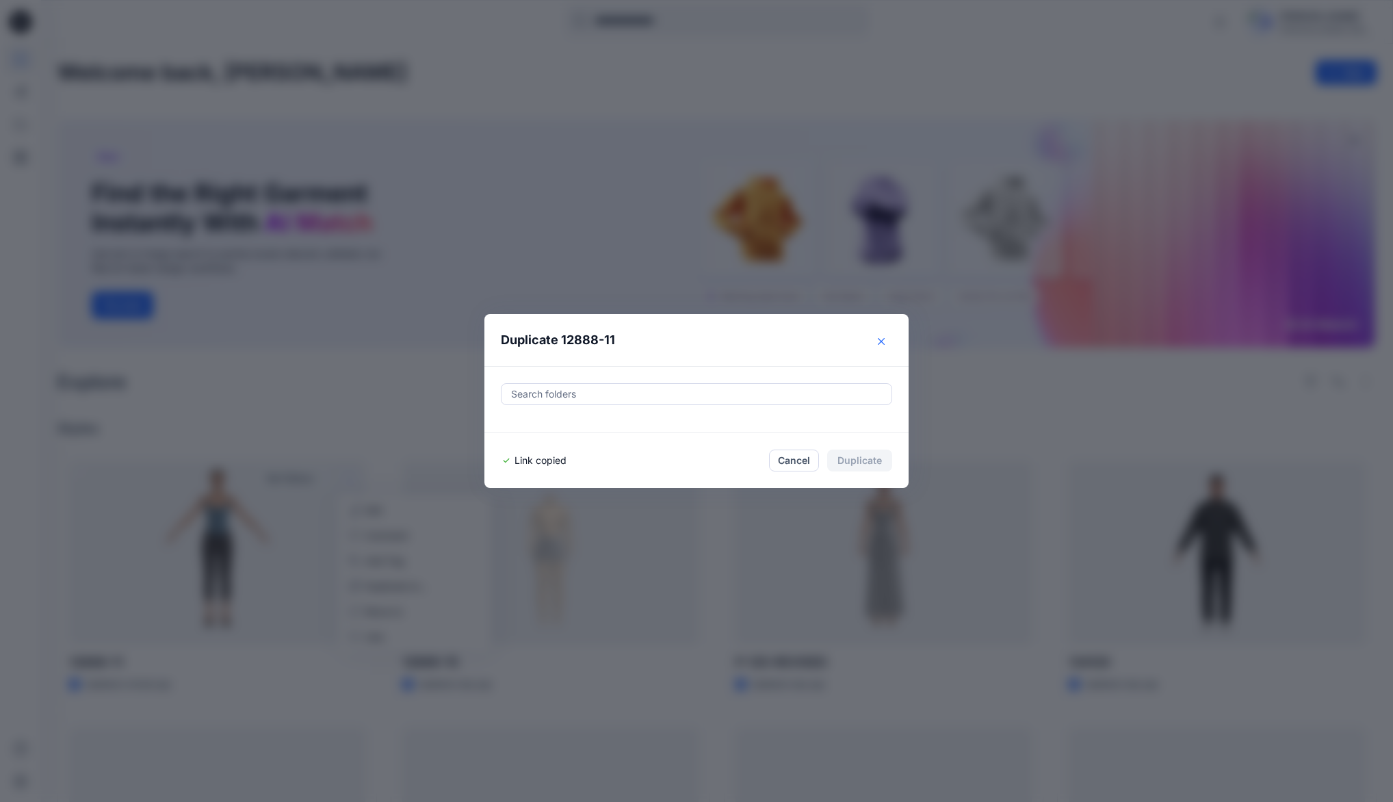
click at [884, 342] on icon "Close" at bounding box center [881, 341] width 7 height 7
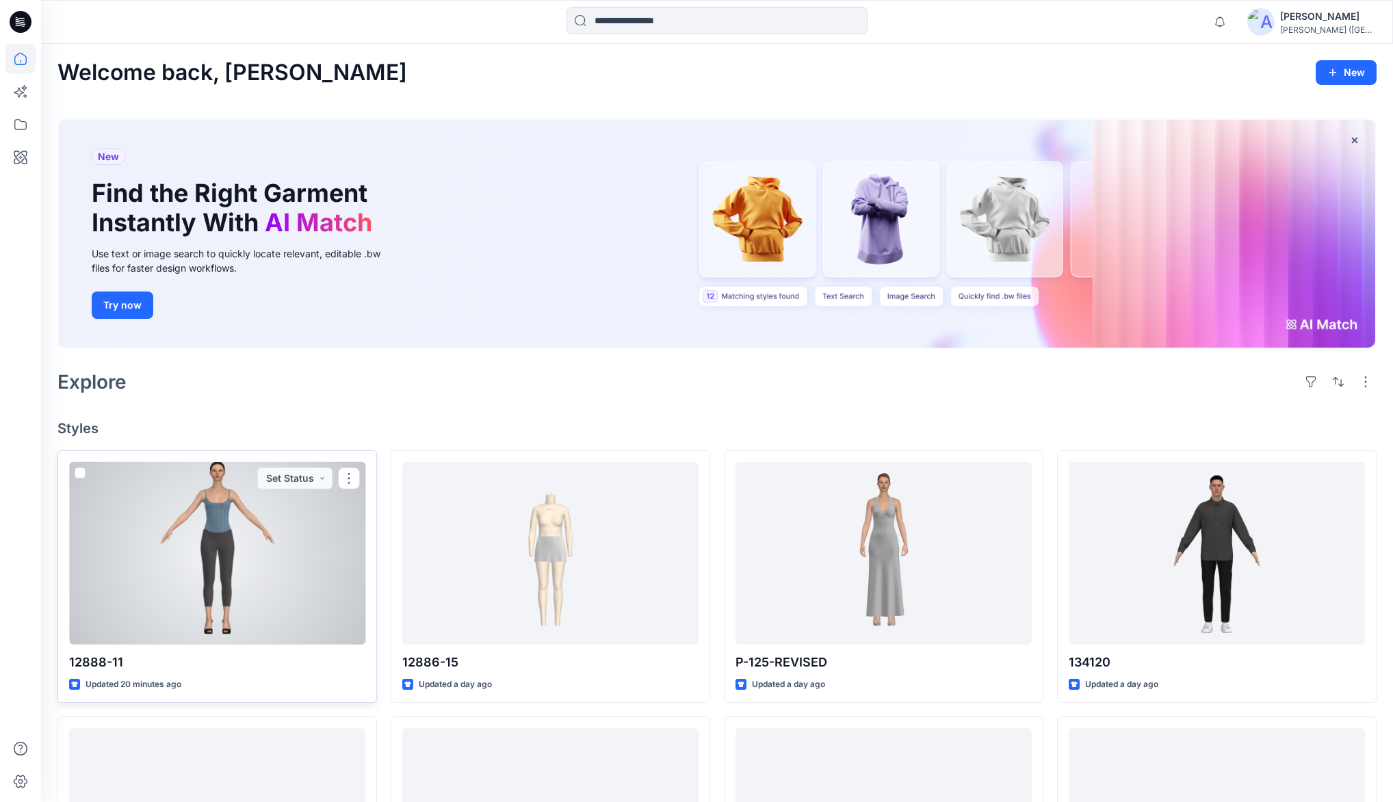
click at [219, 509] on div at bounding box center [217, 553] width 296 height 182
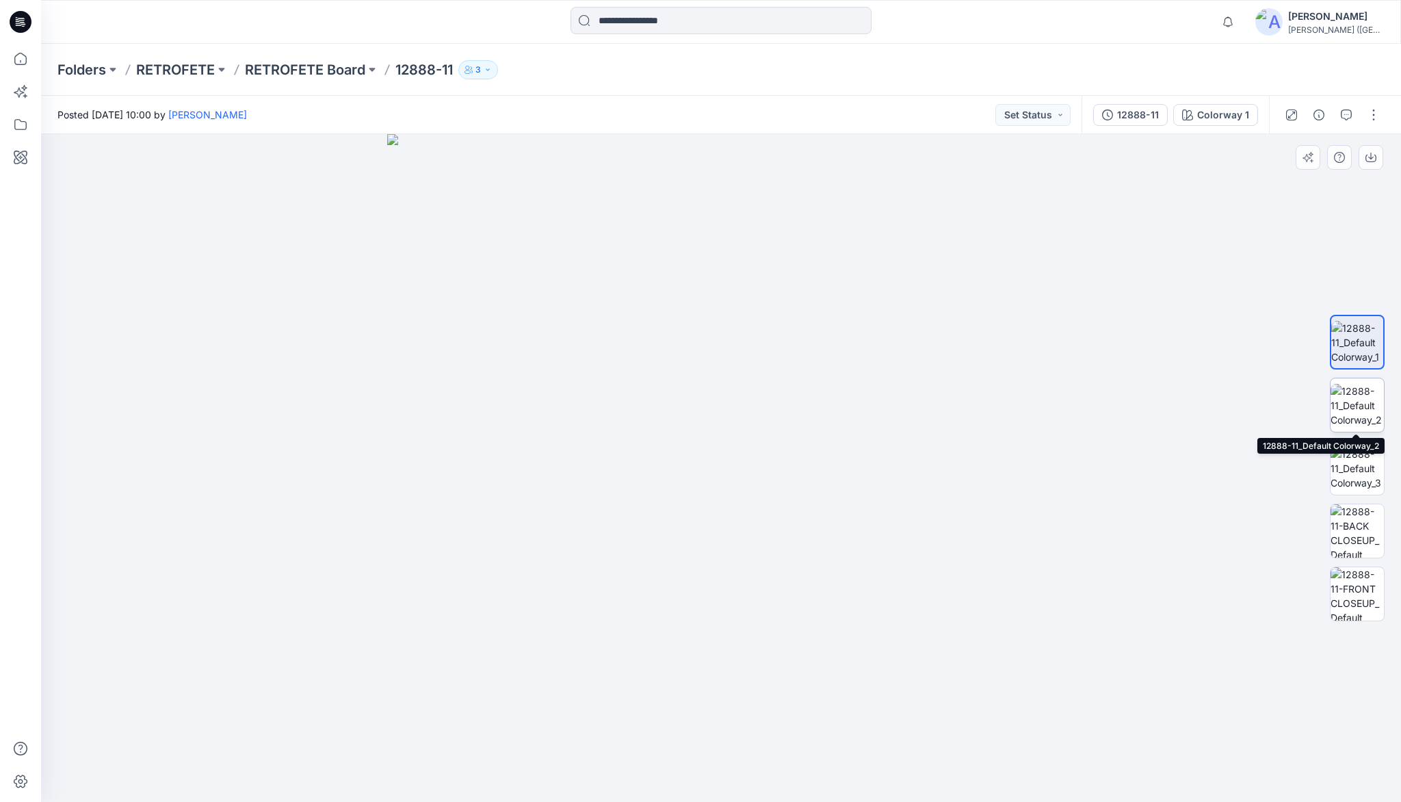
click at [1360, 402] on img at bounding box center [1356, 405] width 53 height 43
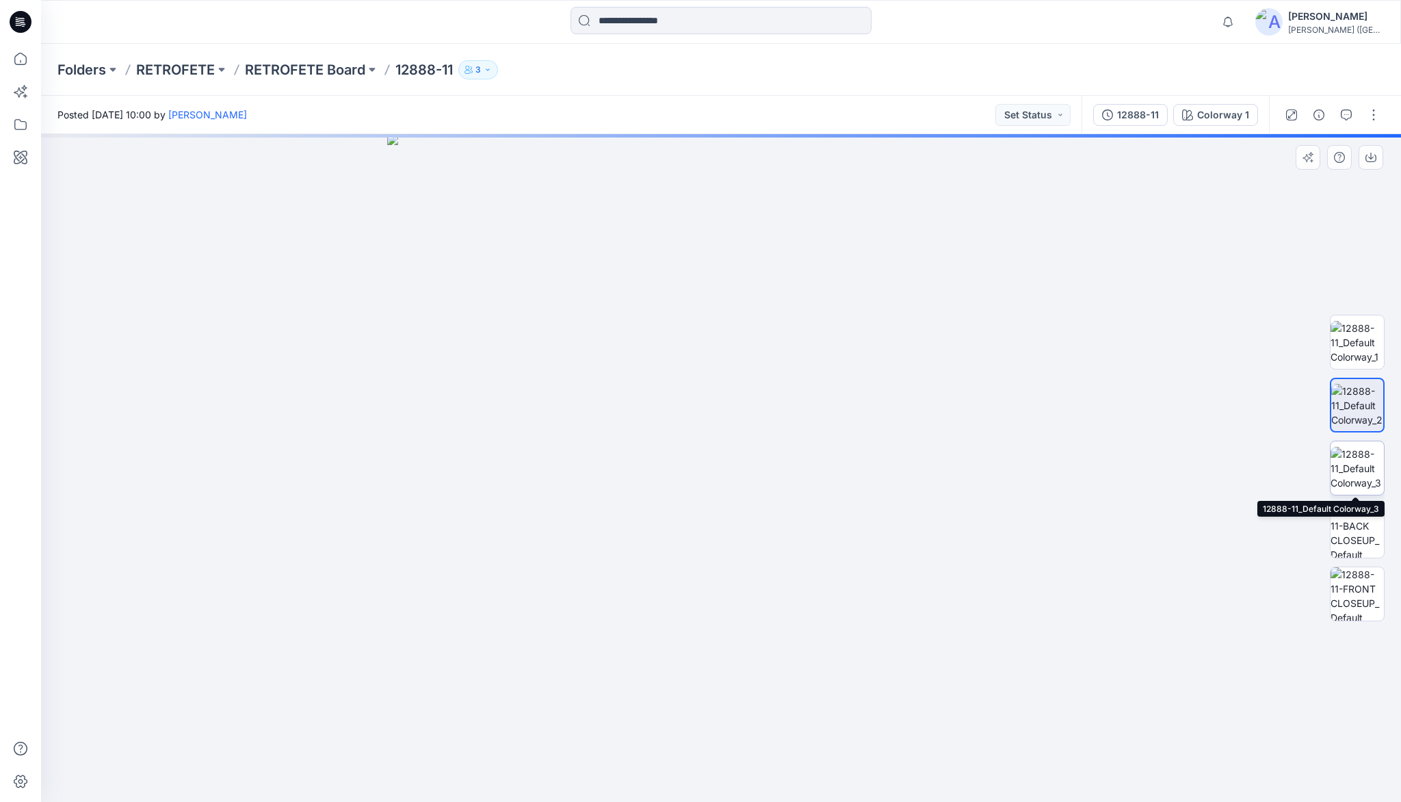
click at [1364, 468] on img at bounding box center [1356, 468] width 53 height 43
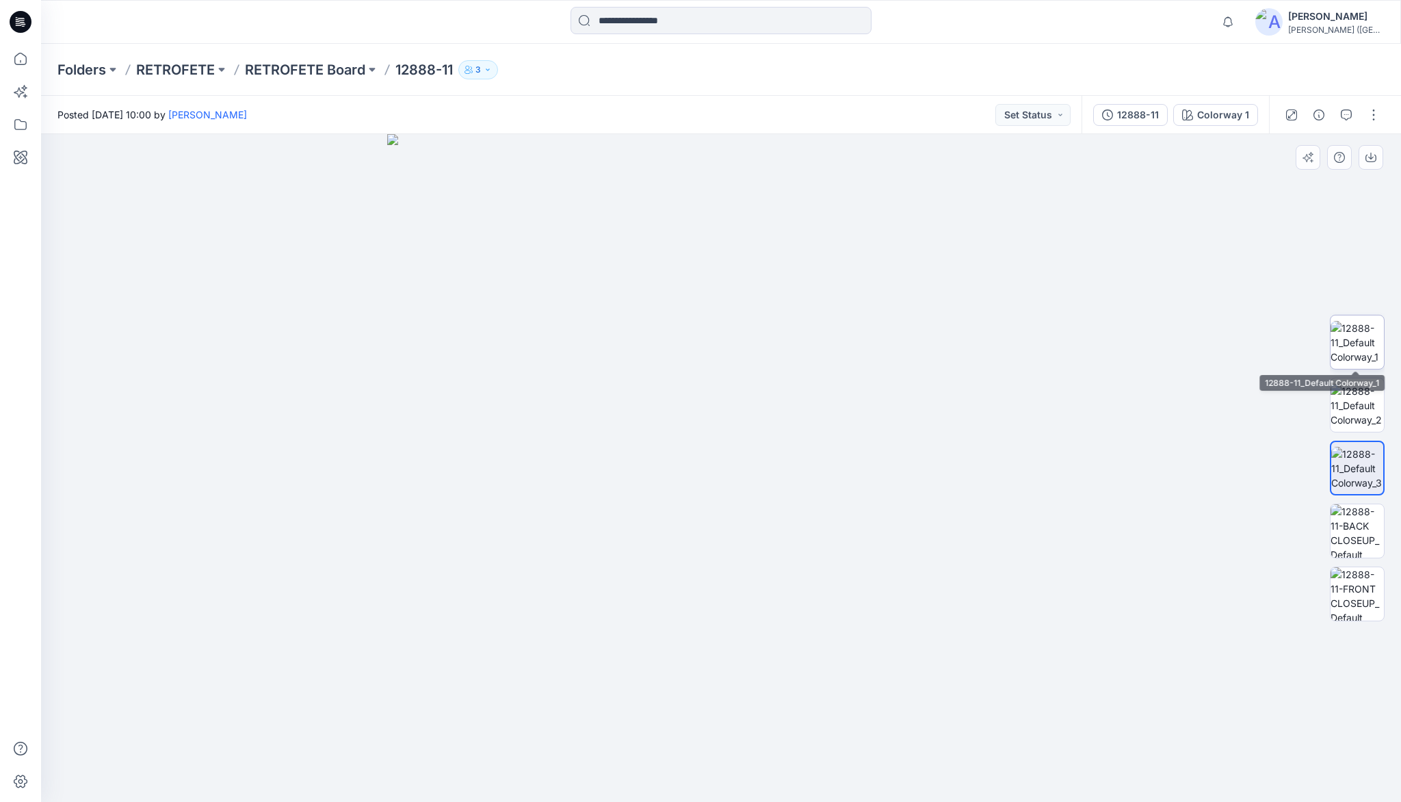
click at [1362, 347] on img at bounding box center [1356, 342] width 53 height 43
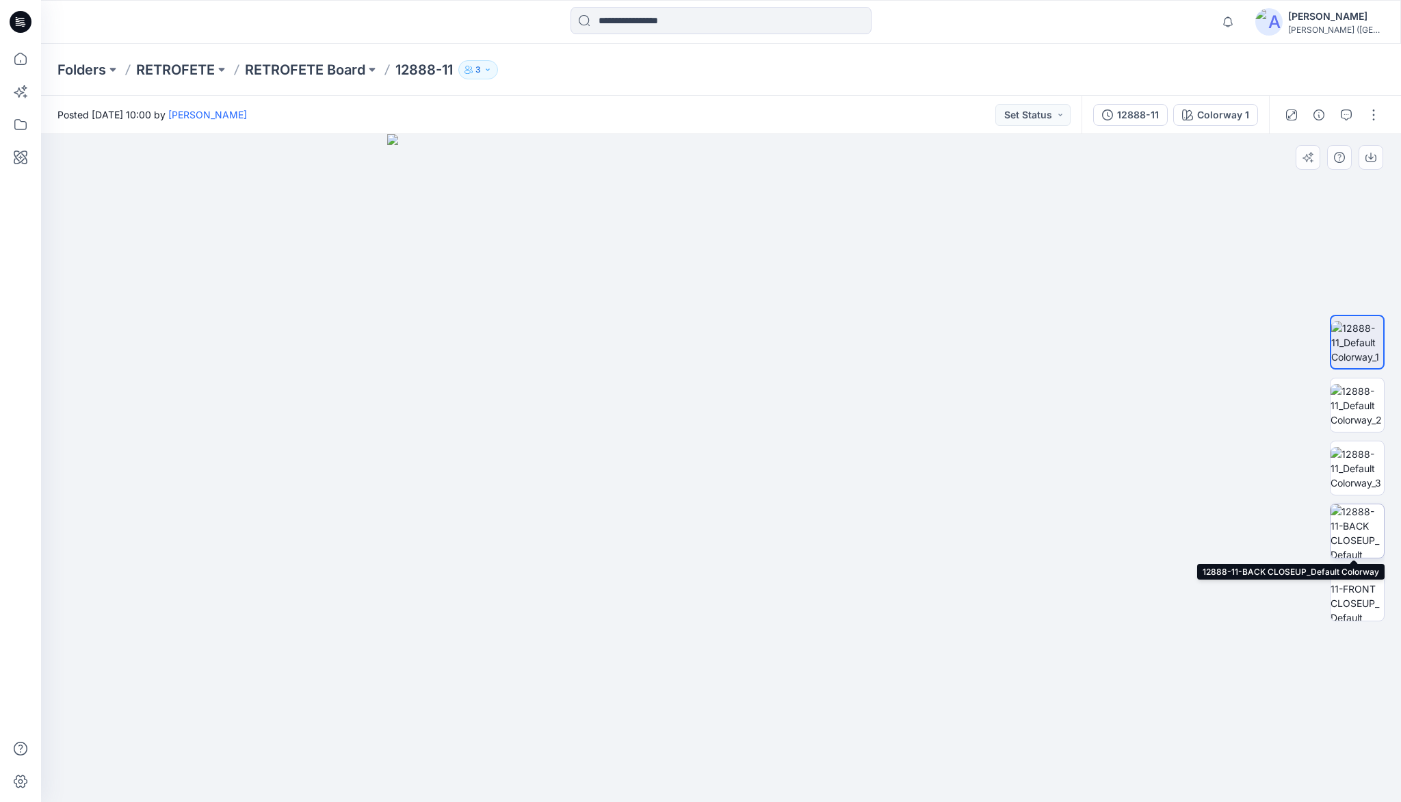
click at [1352, 531] on img at bounding box center [1356, 530] width 53 height 53
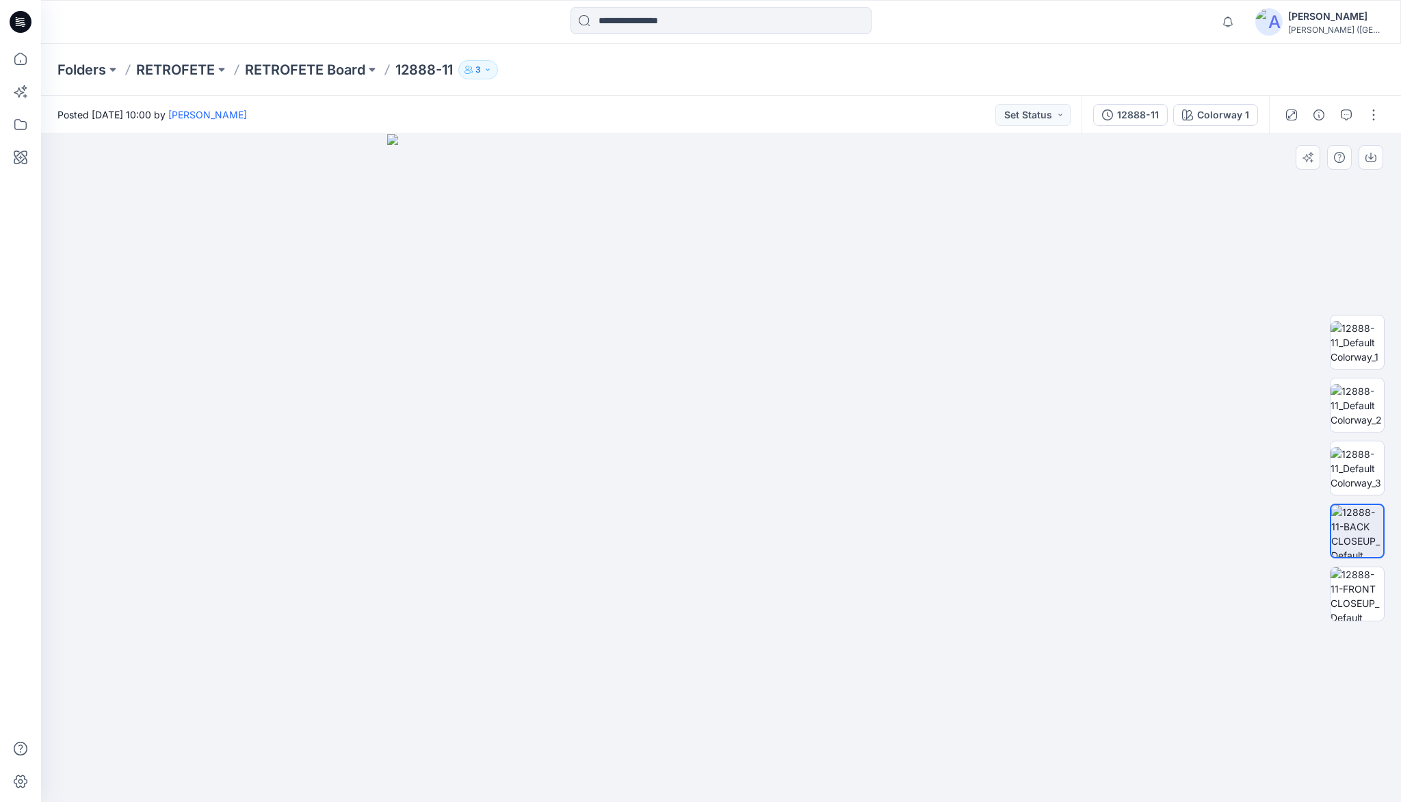
click at [1035, 269] on img at bounding box center [721, 468] width 668 height 668
